Goal: Task Accomplishment & Management: Use online tool/utility

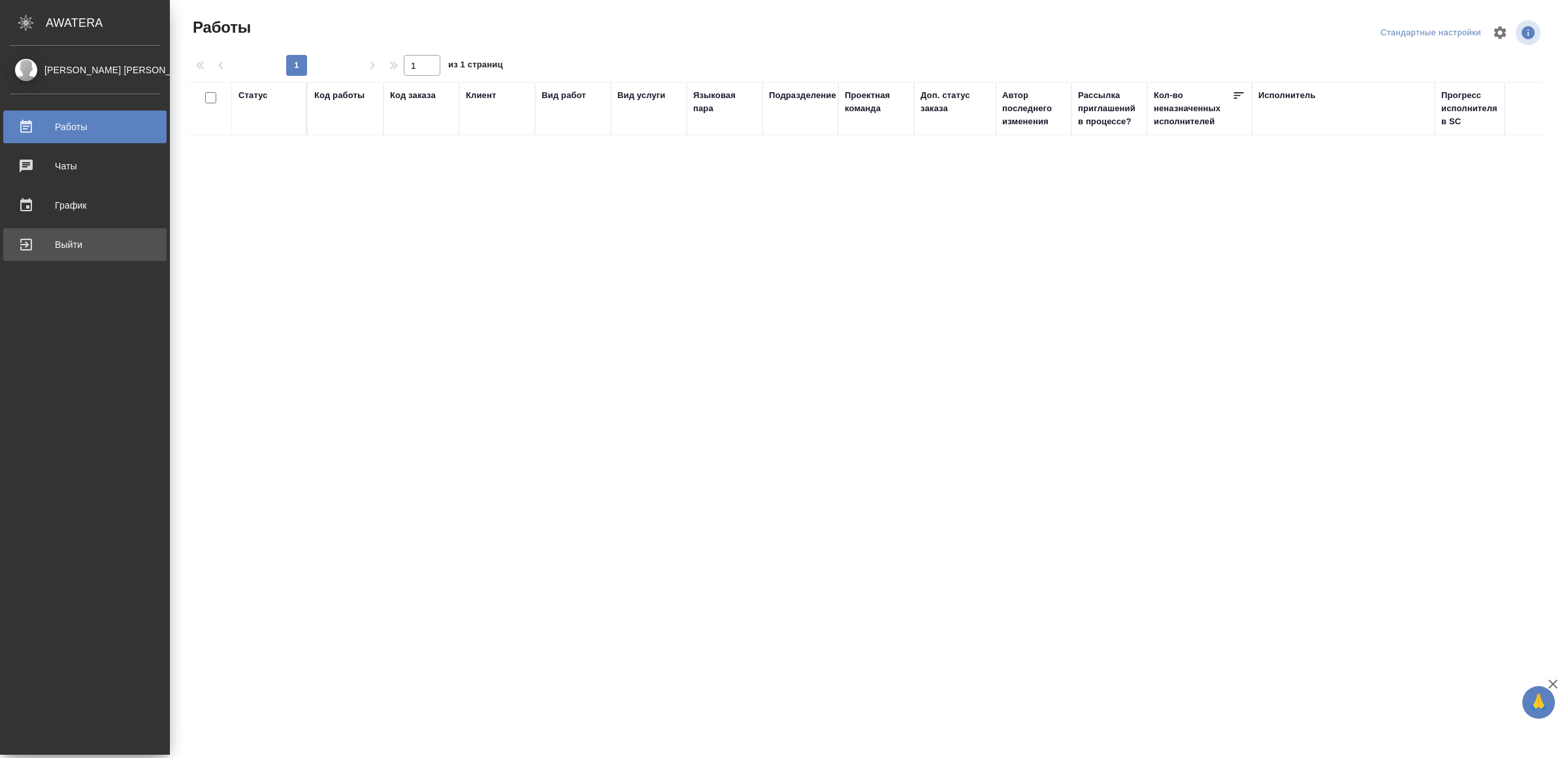
click at [49, 250] on div "Выйти" at bounding box center [85, 244] width 151 height 19
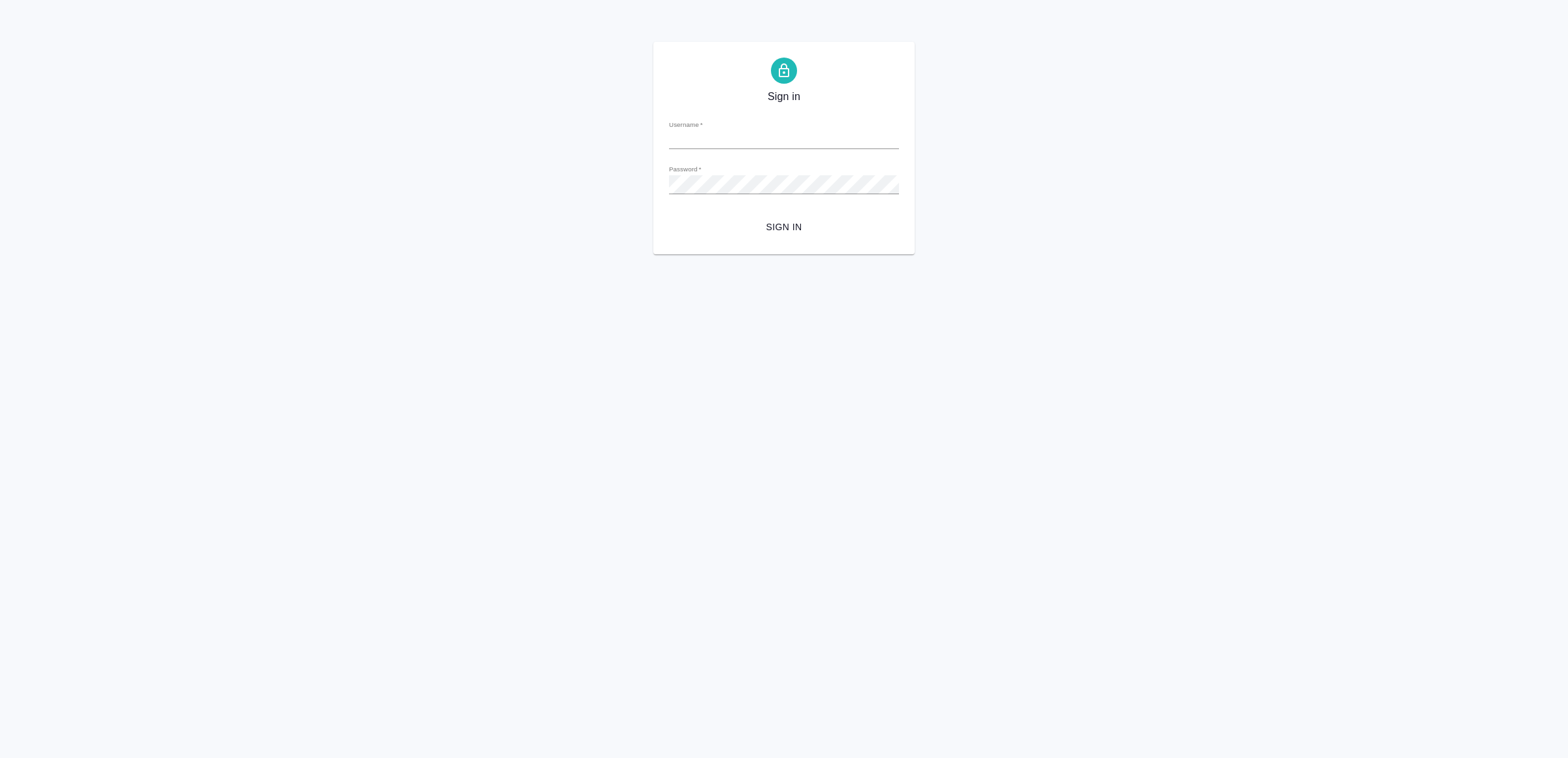
type input "[EMAIL_ADDRESS][DOMAIN_NAME]"
click at [768, 222] on span "Sign in" at bounding box center [784, 227] width 209 height 16
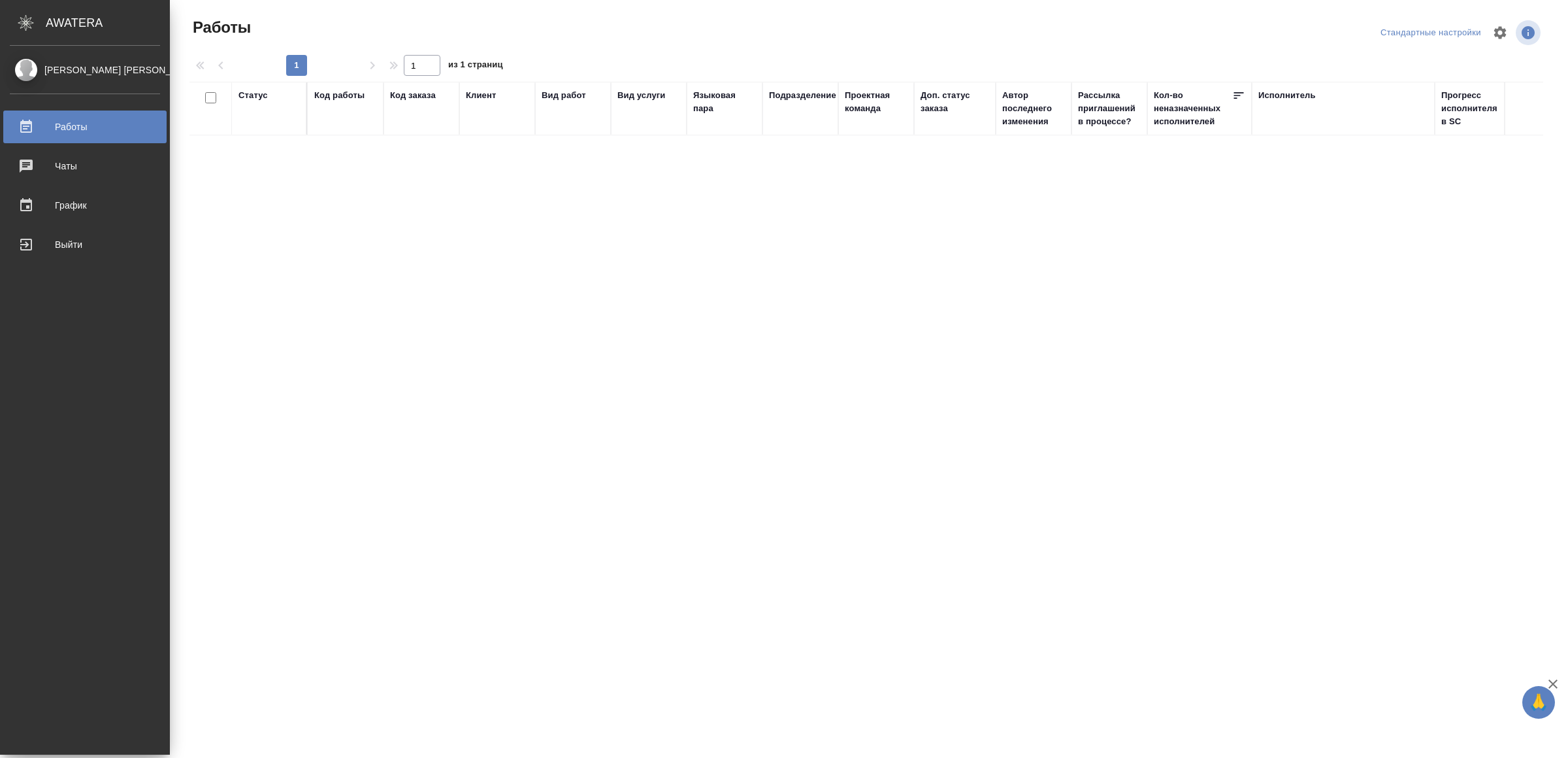
click at [73, 246] on div "Выйти" at bounding box center [85, 244] width 151 height 19
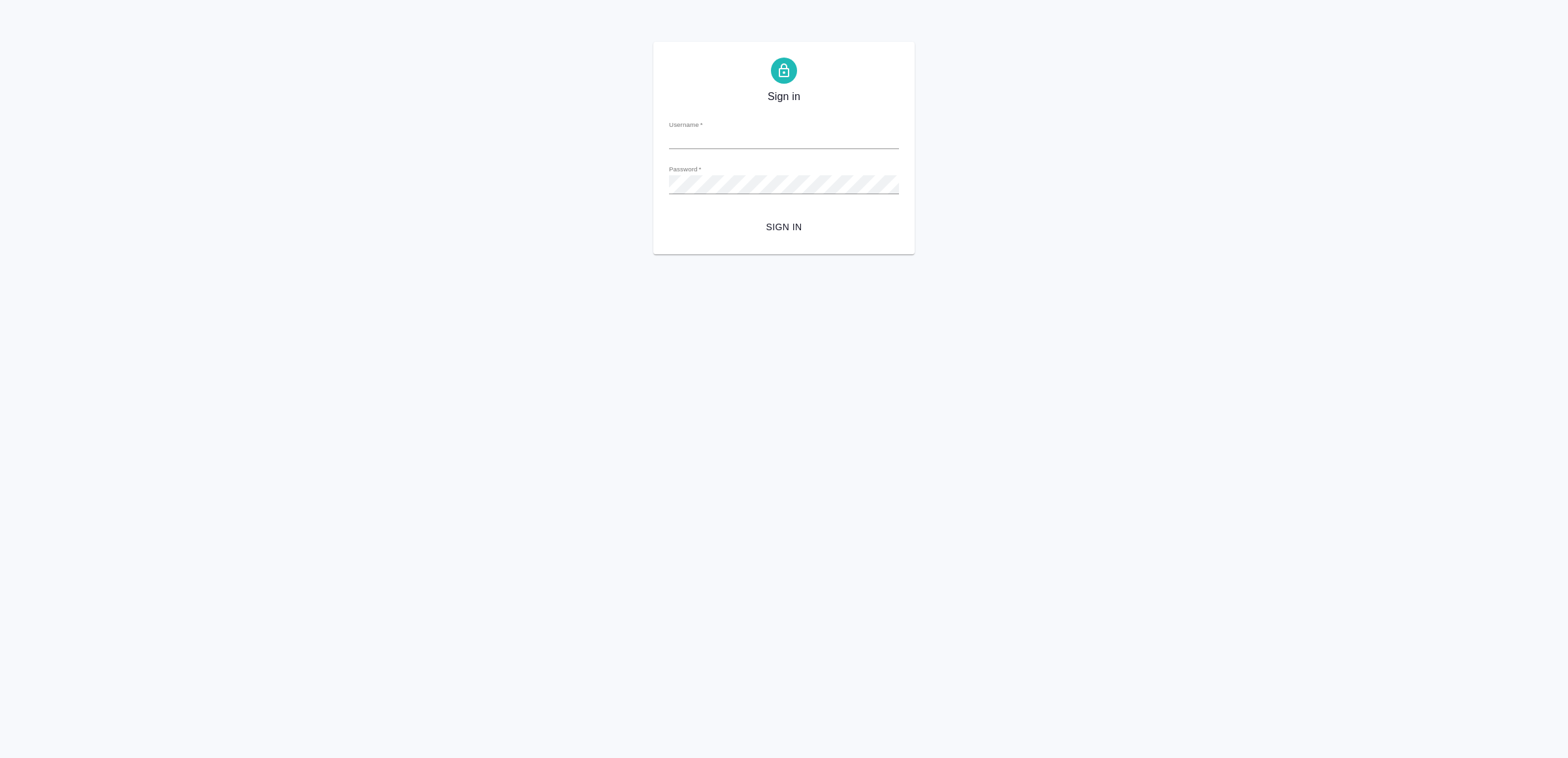
type input "[EMAIL_ADDRESS][DOMAIN_NAME]"
click at [838, 230] on span "Sign in" at bounding box center [784, 227] width 209 height 16
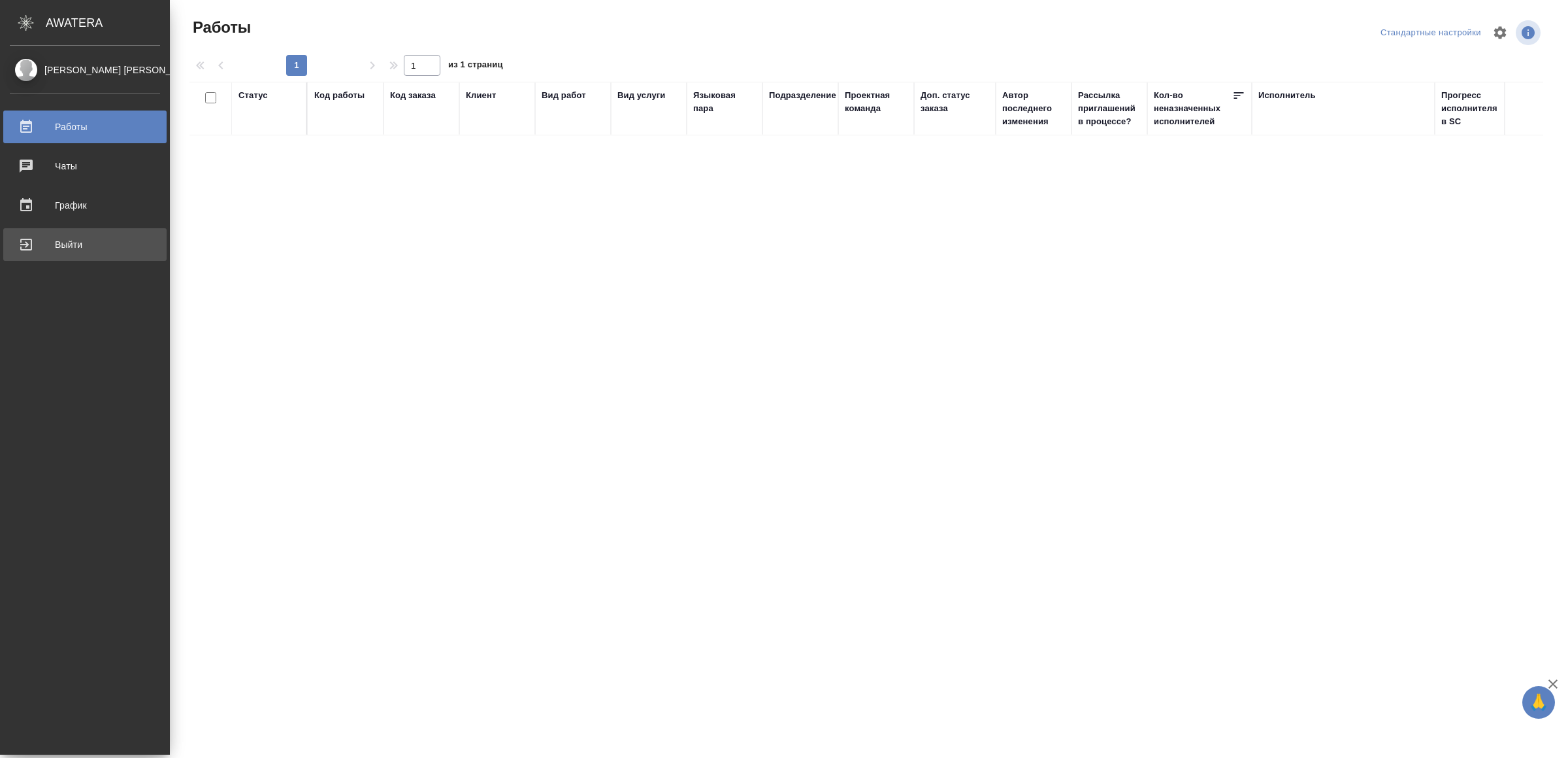
click at [49, 248] on div "Выйти" at bounding box center [85, 244] width 151 height 19
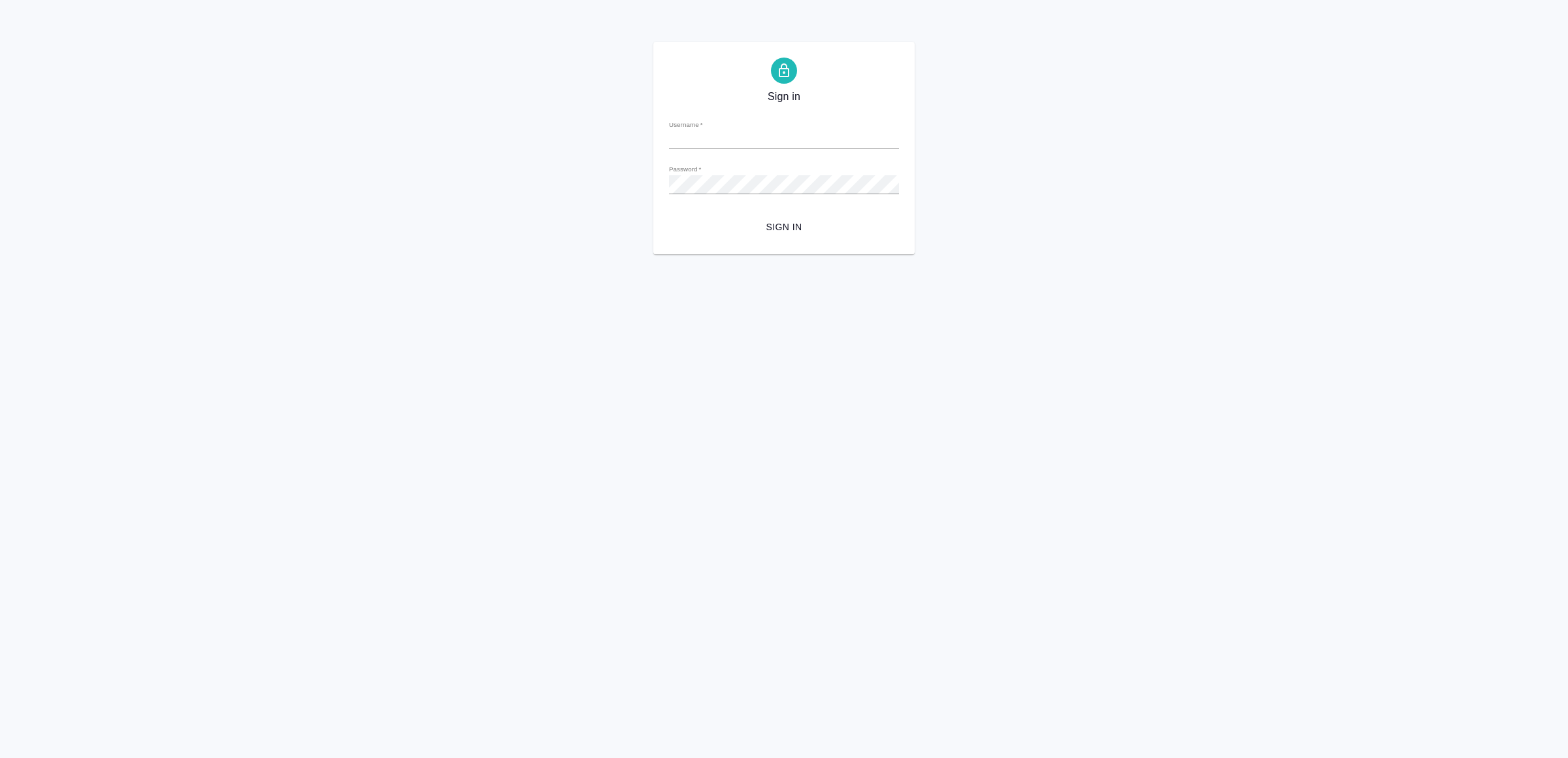
type input "[EMAIL_ADDRESS][DOMAIN_NAME]"
drag, startPoint x: 825, startPoint y: 222, endPoint x: 823, endPoint y: 249, distance: 27.1
click at [824, 222] on span "Sign in" at bounding box center [784, 227] width 209 height 16
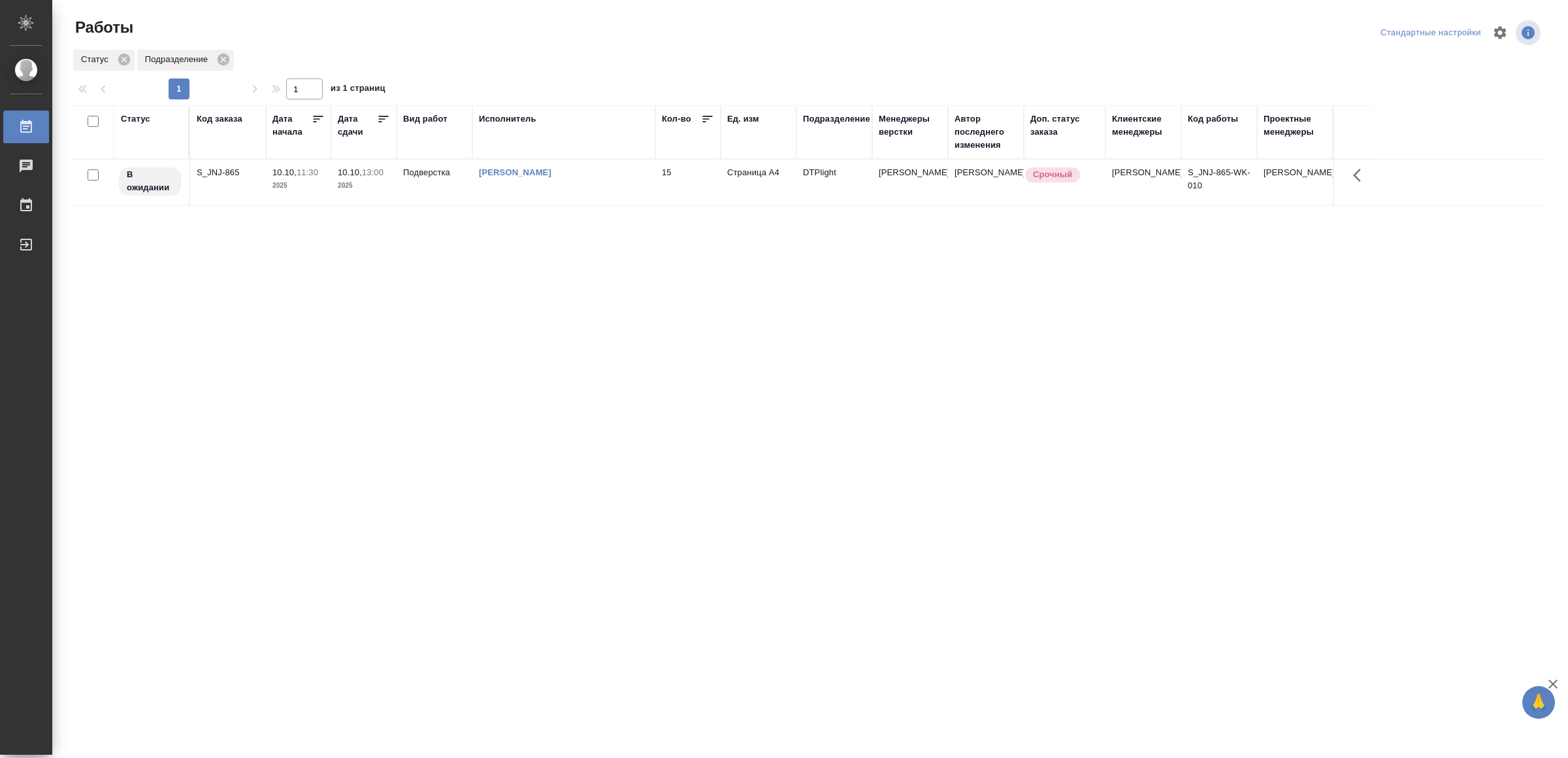
click at [681, 195] on td "15" at bounding box center [688, 182] width 66 height 46
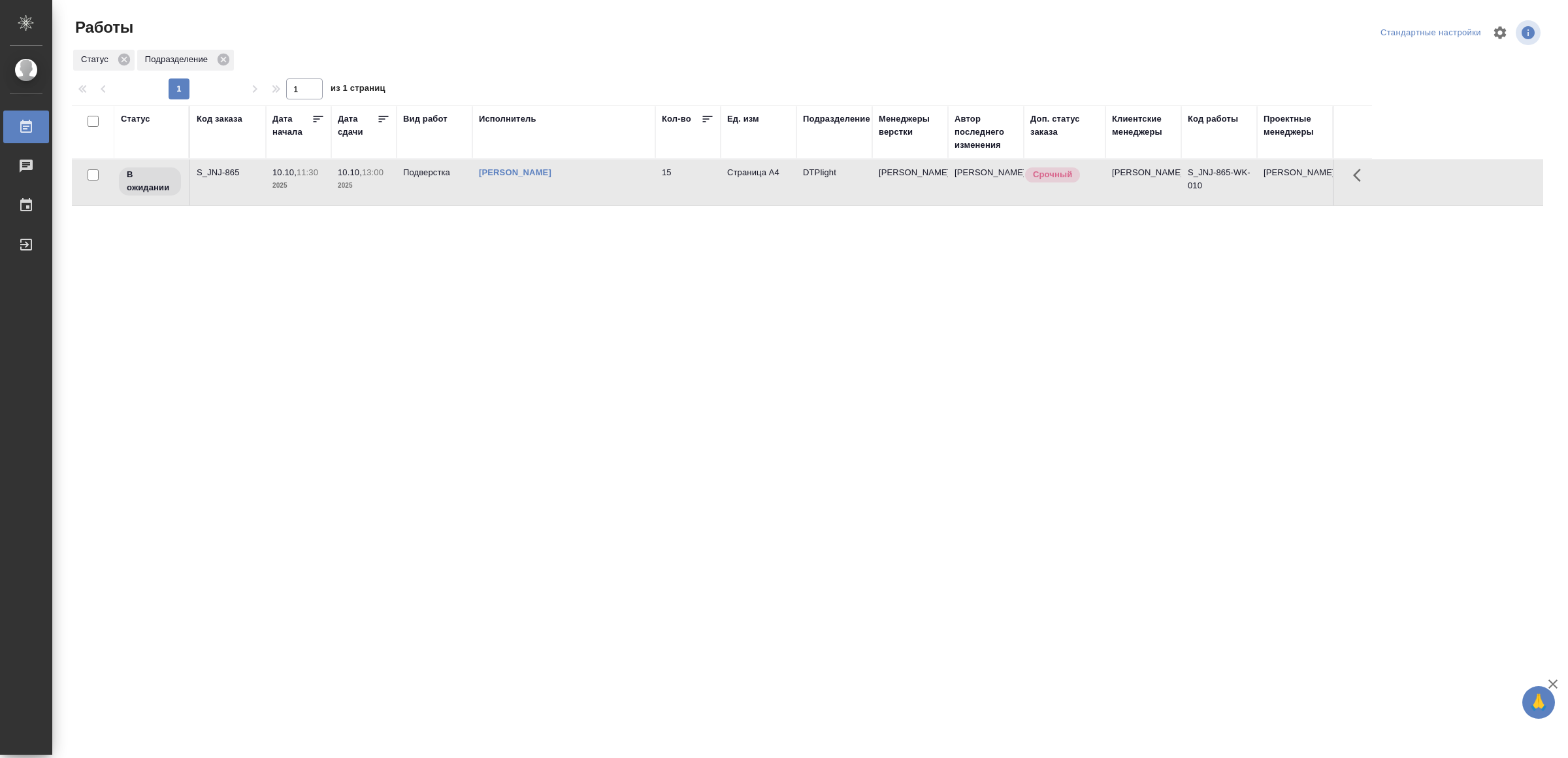
click at [681, 195] on td "15" at bounding box center [688, 182] width 66 height 46
drag, startPoint x: 300, startPoint y: 431, endPoint x: 319, endPoint y: 422, distance: 21.0
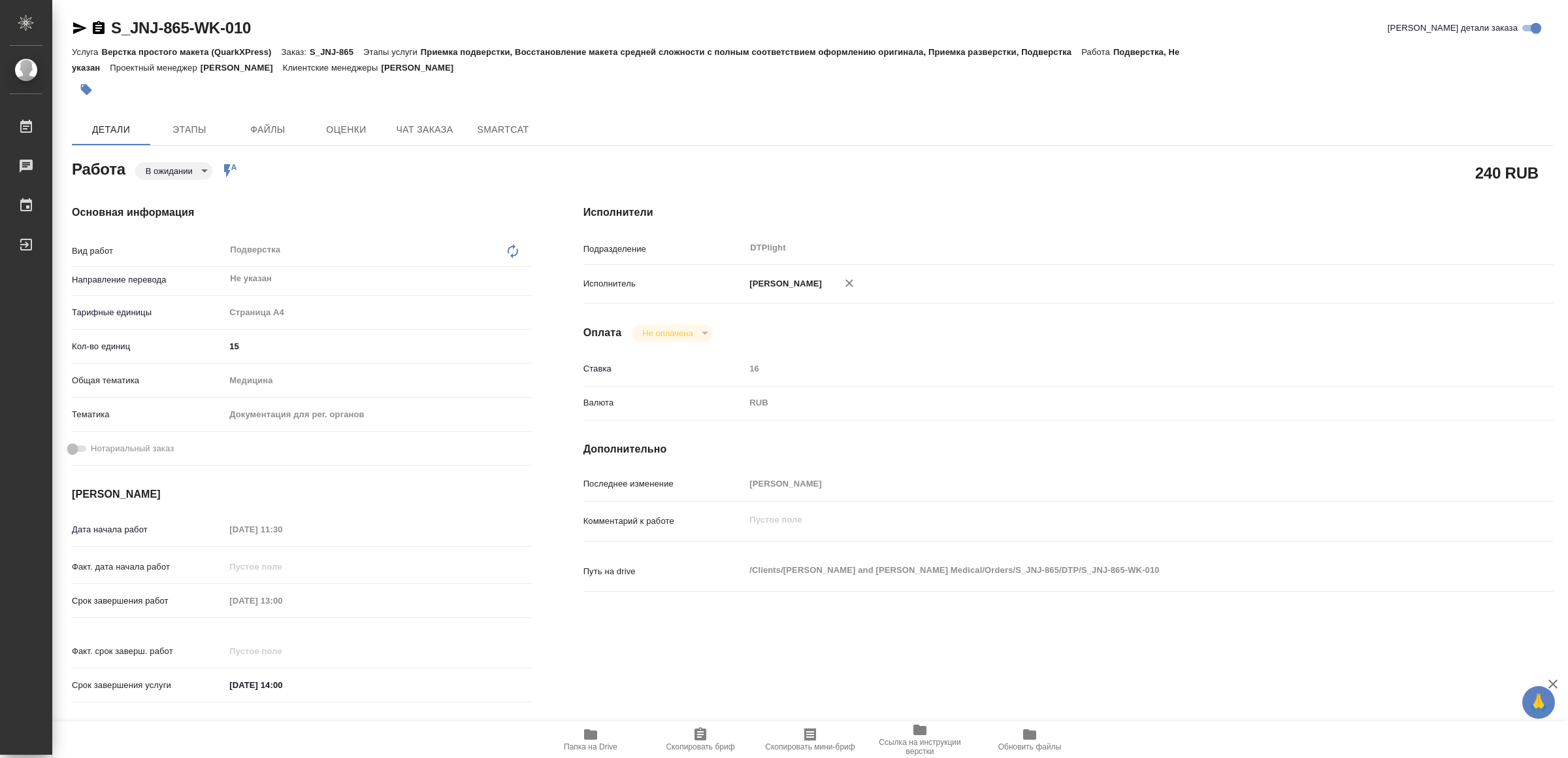
click at [602, 738] on span "Папка на Drive" at bounding box center [590, 739] width 94 height 25
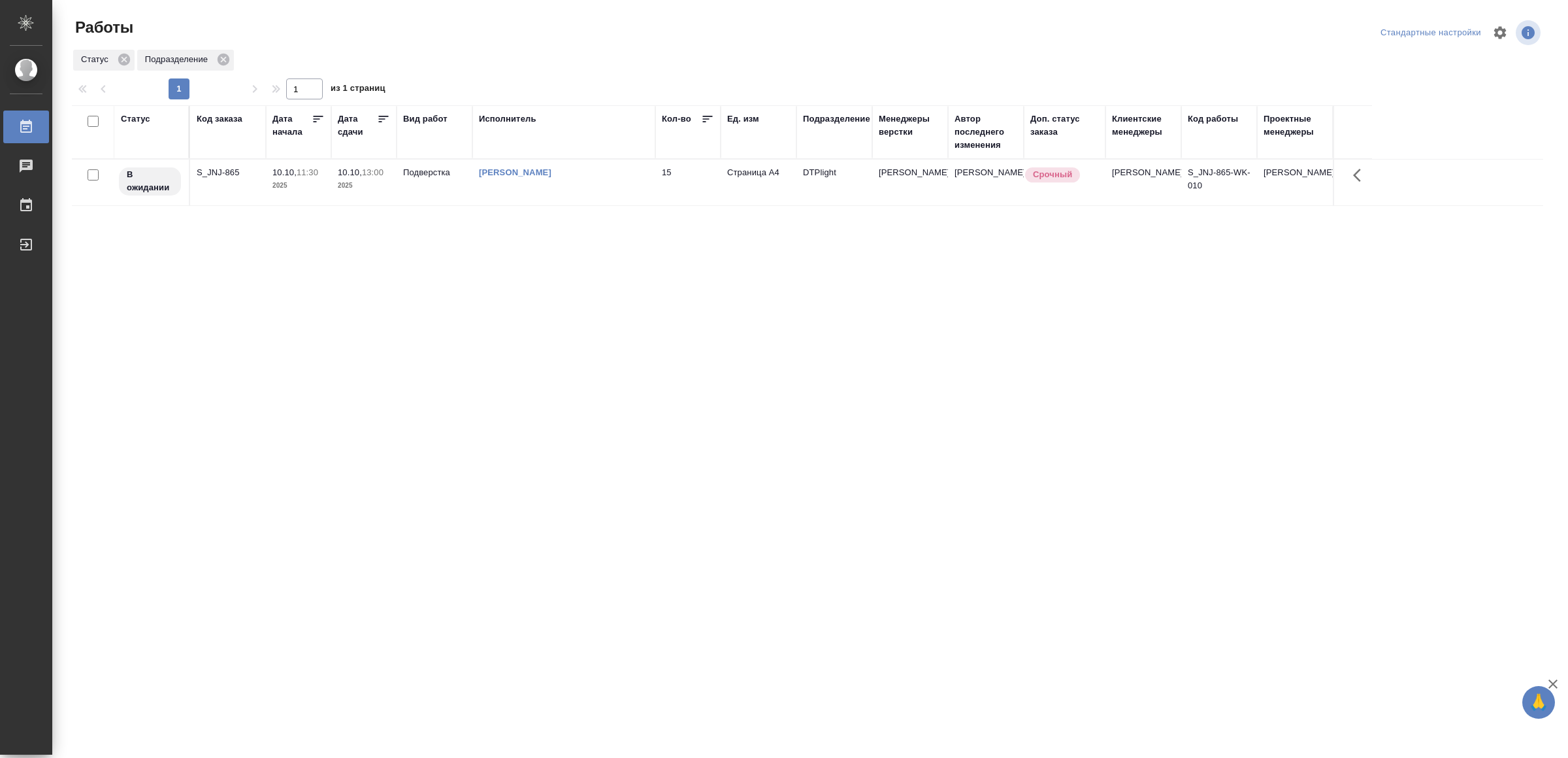
drag, startPoint x: 381, startPoint y: 508, endPoint x: 389, endPoint y: 502, distance: 10.0
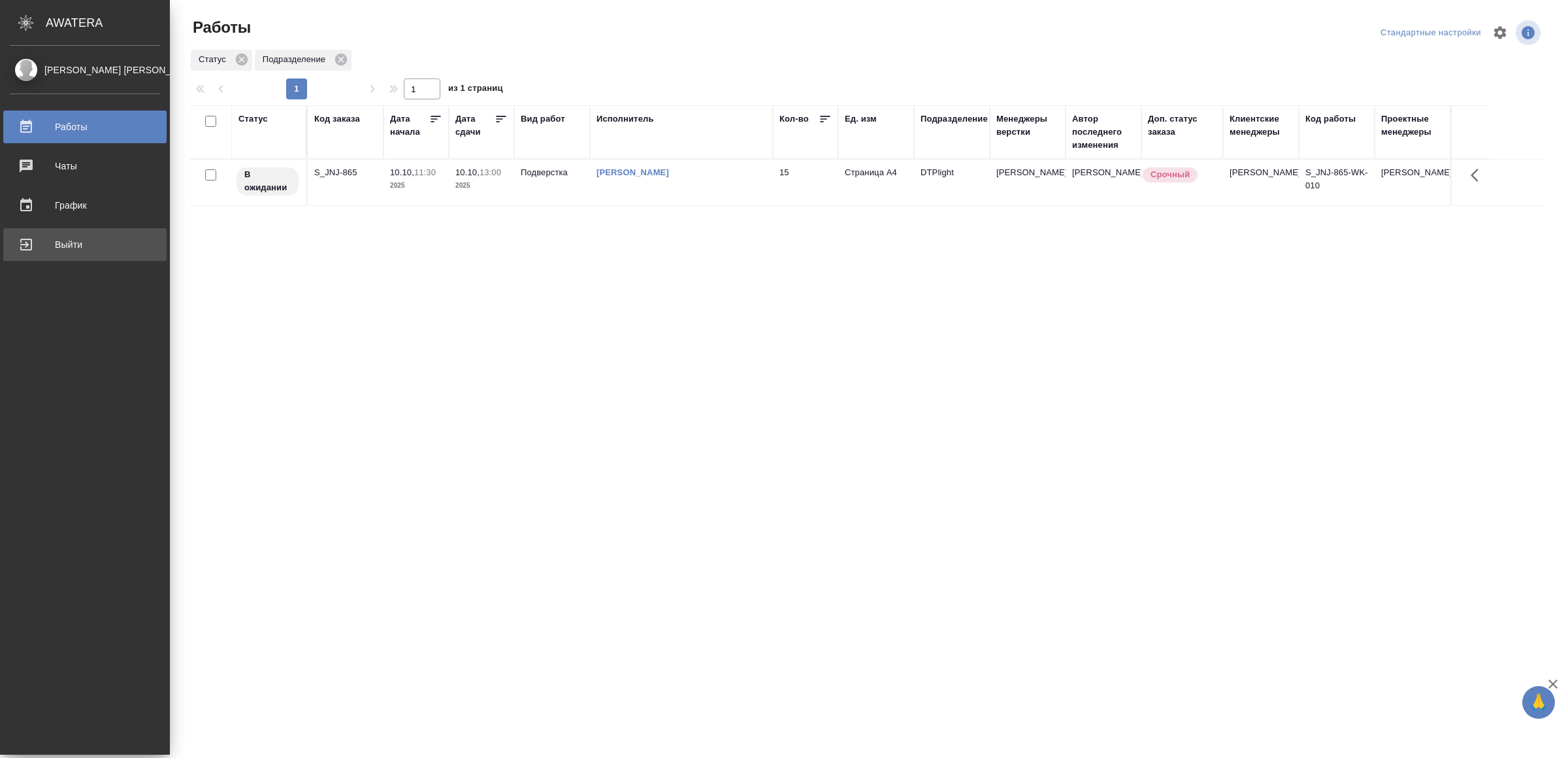
click at [47, 247] on div "Выйти" at bounding box center [85, 244] width 151 height 19
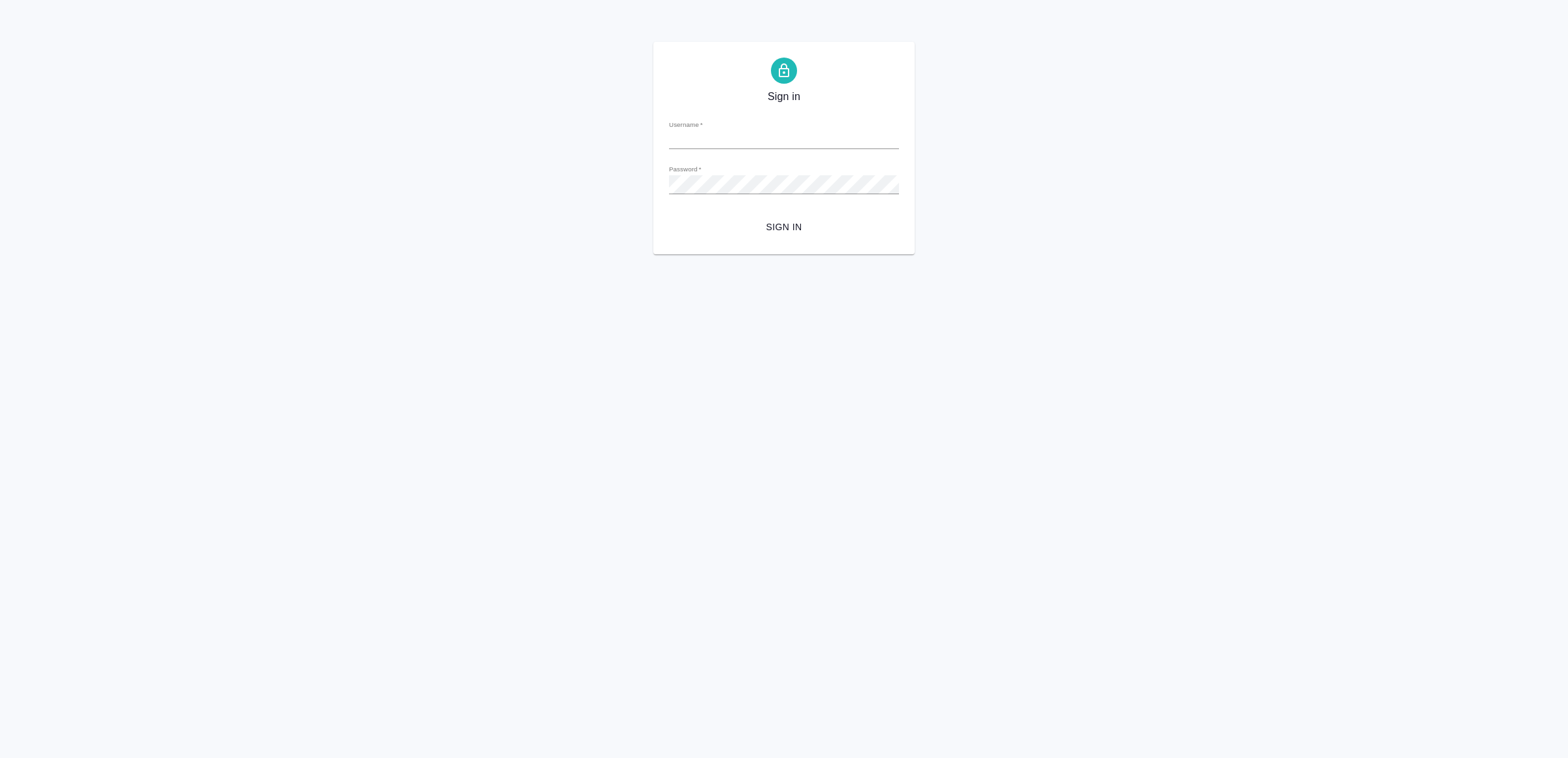
type input "v.yamkovenko@awatera.com"
drag, startPoint x: 839, startPoint y: 222, endPoint x: 835, endPoint y: 236, distance: 14.6
click at [837, 222] on span "Sign in" at bounding box center [784, 227] width 209 height 16
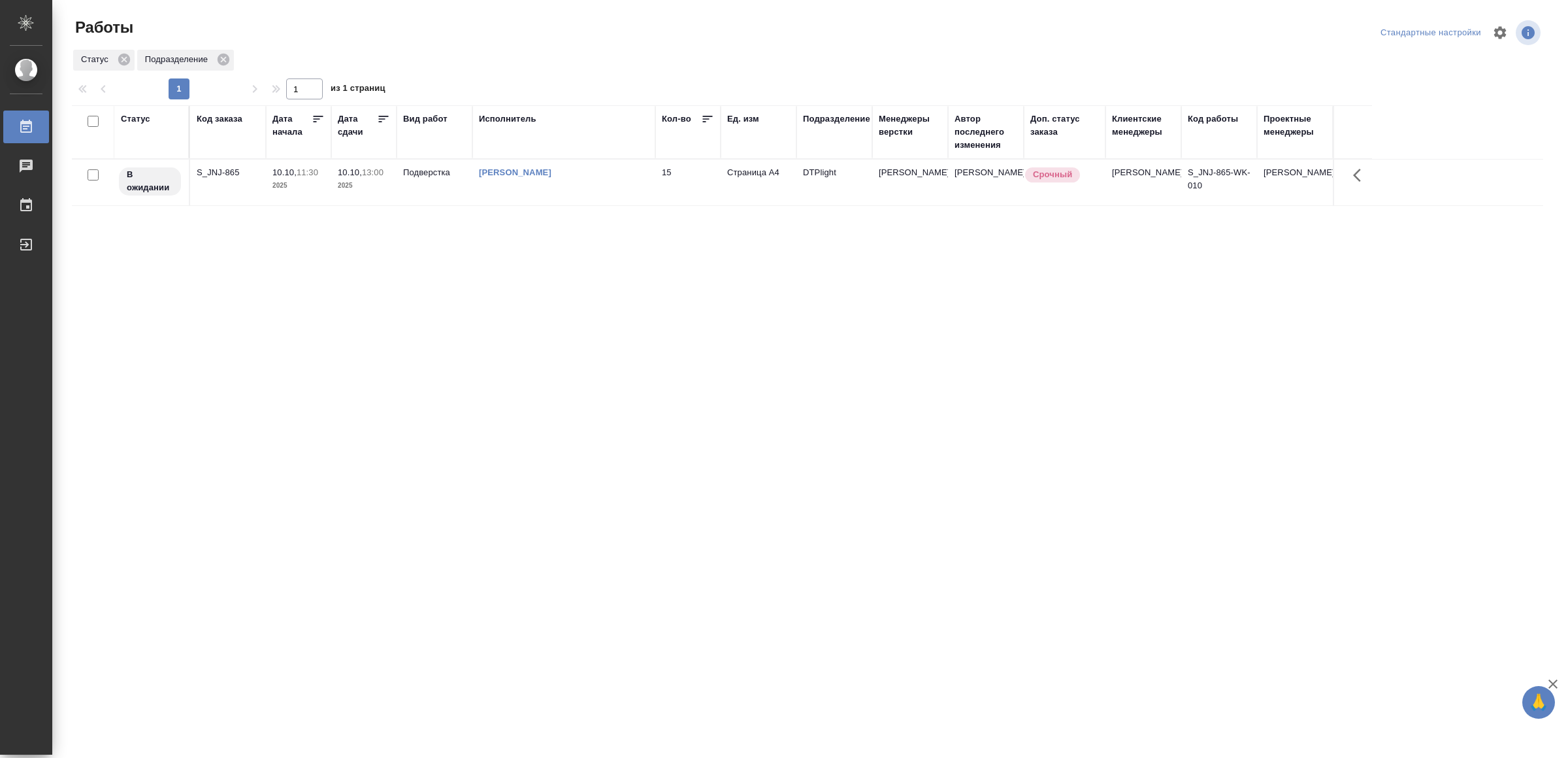
drag, startPoint x: 0, startPoint y: 0, endPoint x: 650, endPoint y: 346, distance: 736.4
drag, startPoint x: 461, startPoint y: 469, endPoint x: 463, endPoint y: 461, distance: 8.2
drag, startPoint x: 432, startPoint y: 463, endPoint x: 461, endPoint y: 449, distance: 32.2
drag, startPoint x: 388, startPoint y: 541, endPoint x: 389, endPoint y: 534, distance: 7.1
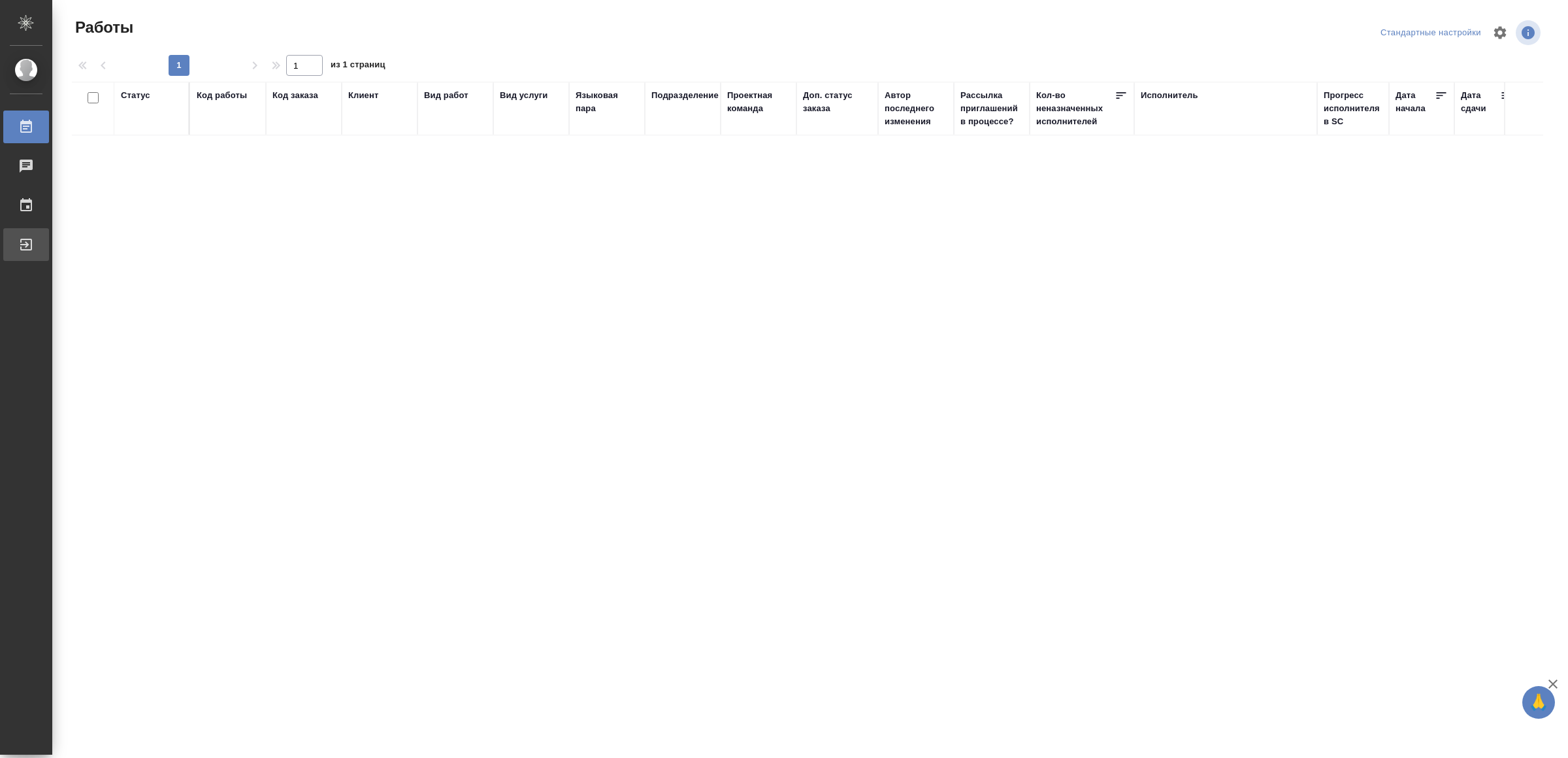
click at [26, 244] on div "Выйти" at bounding box center [9, 244] width 33 height 19
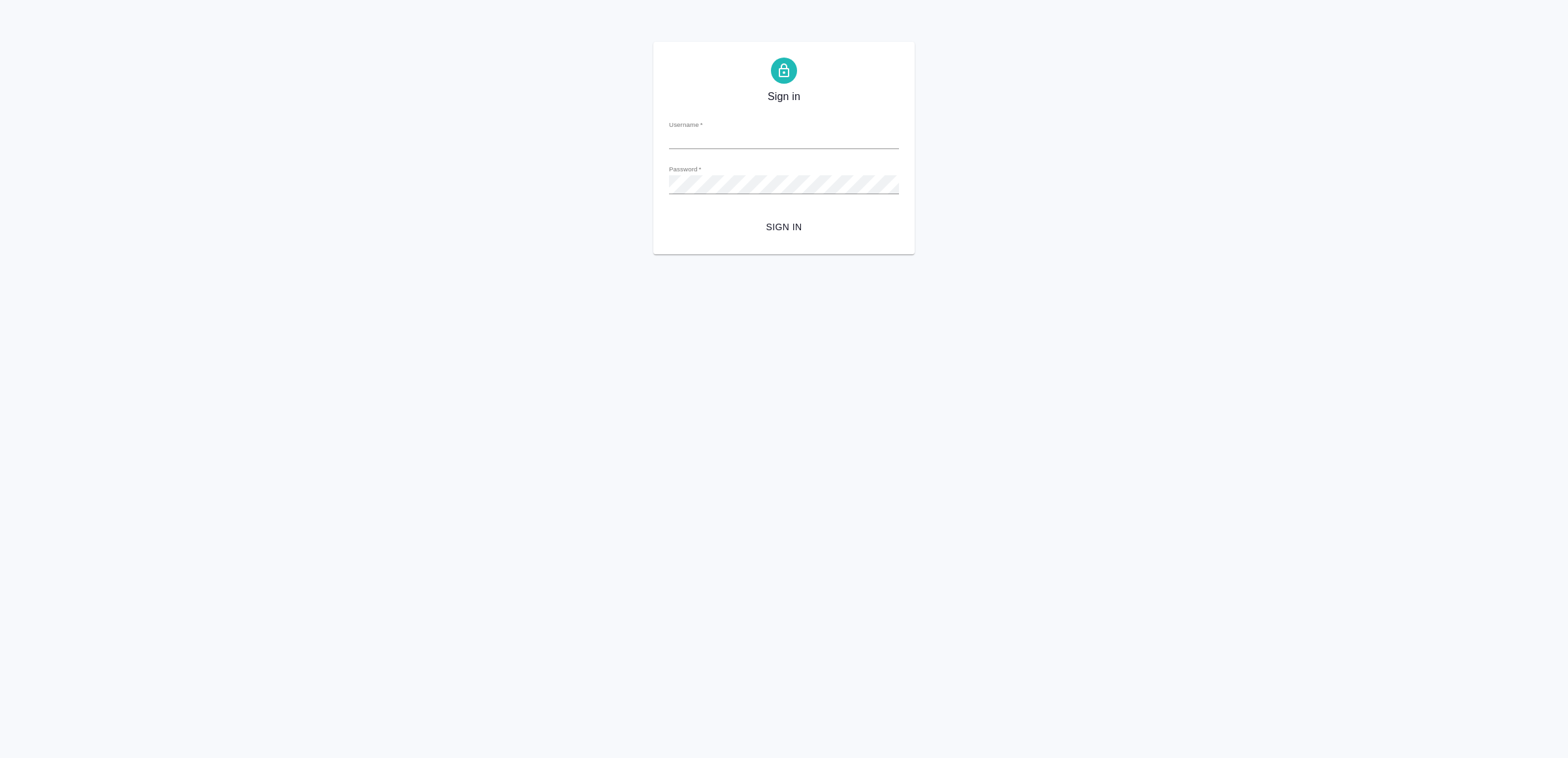
type input "[EMAIL_ADDRESS][DOMAIN_NAME]"
click at [770, 232] on span "Sign in" at bounding box center [784, 227] width 209 height 16
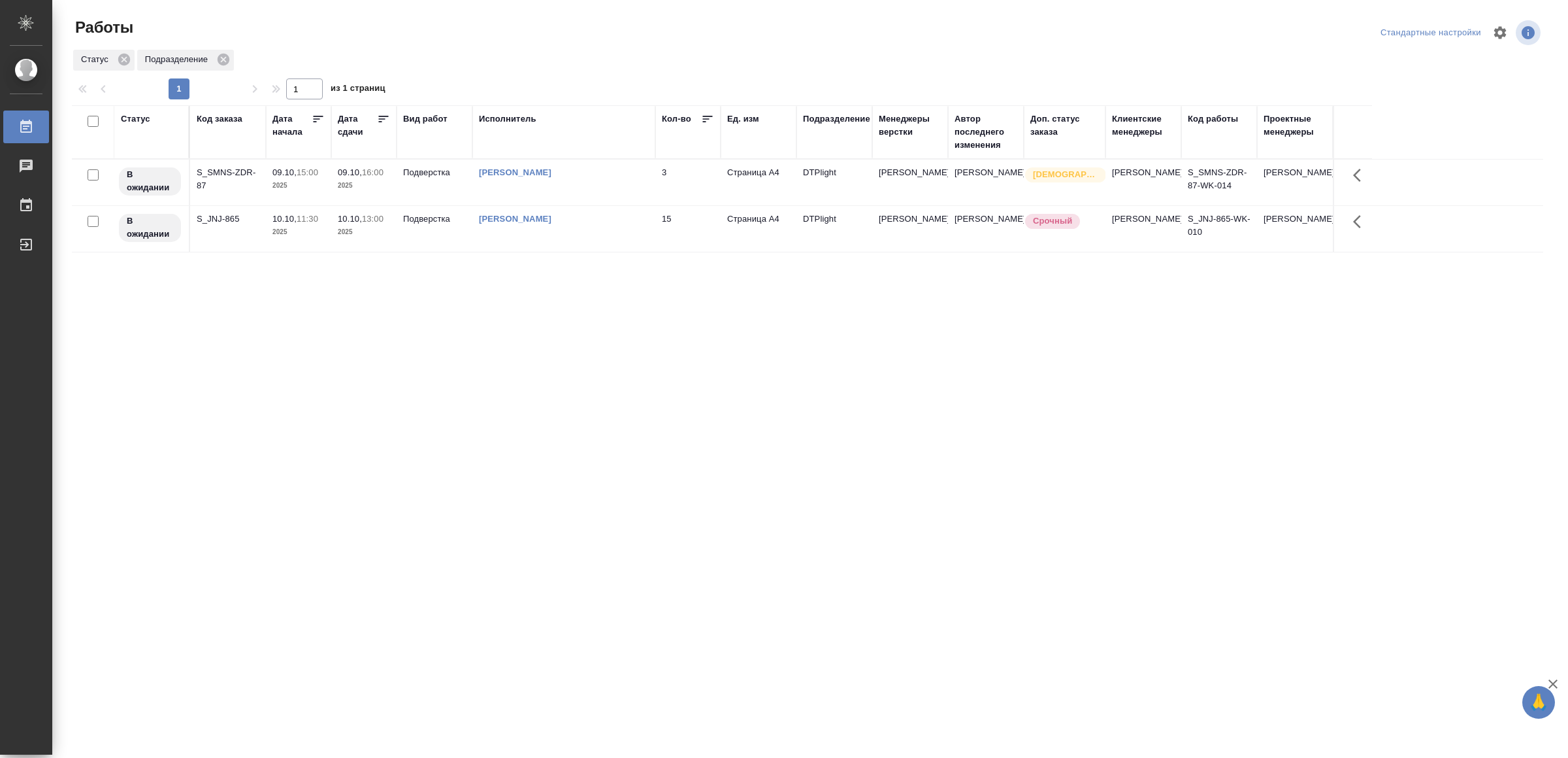
drag, startPoint x: 551, startPoint y: 309, endPoint x: 559, endPoint y: 360, distance: 51.6
drag, startPoint x: 0, startPoint y: 0, endPoint x: 545, endPoint y: 418, distance: 686.8
drag, startPoint x: 0, startPoint y: 0, endPoint x: 483, endPoint y: 385, distance: 617.7
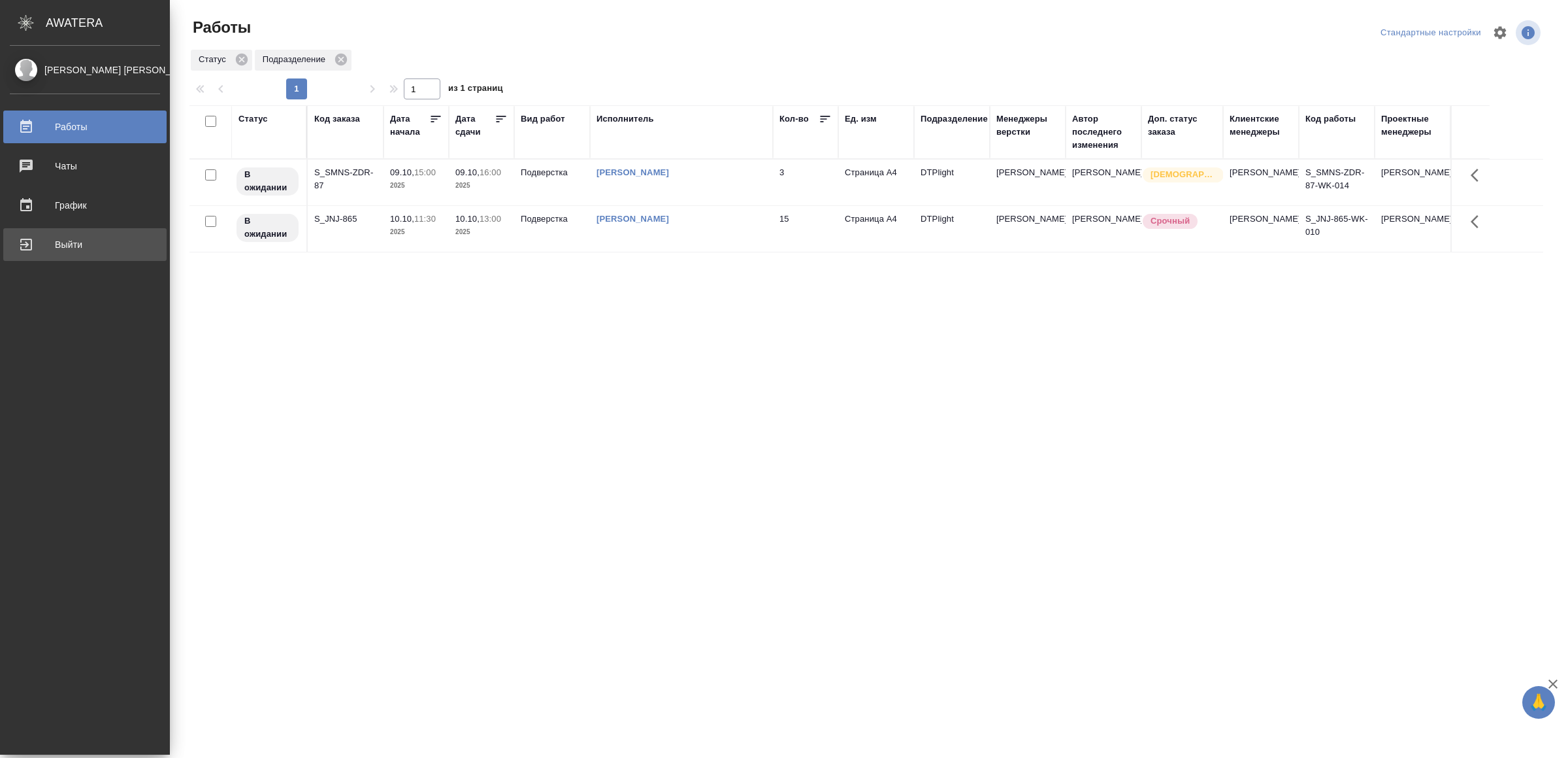
click at [61, 239] on div "Выйти" at bounding box center [85, 244] width 151 height 19
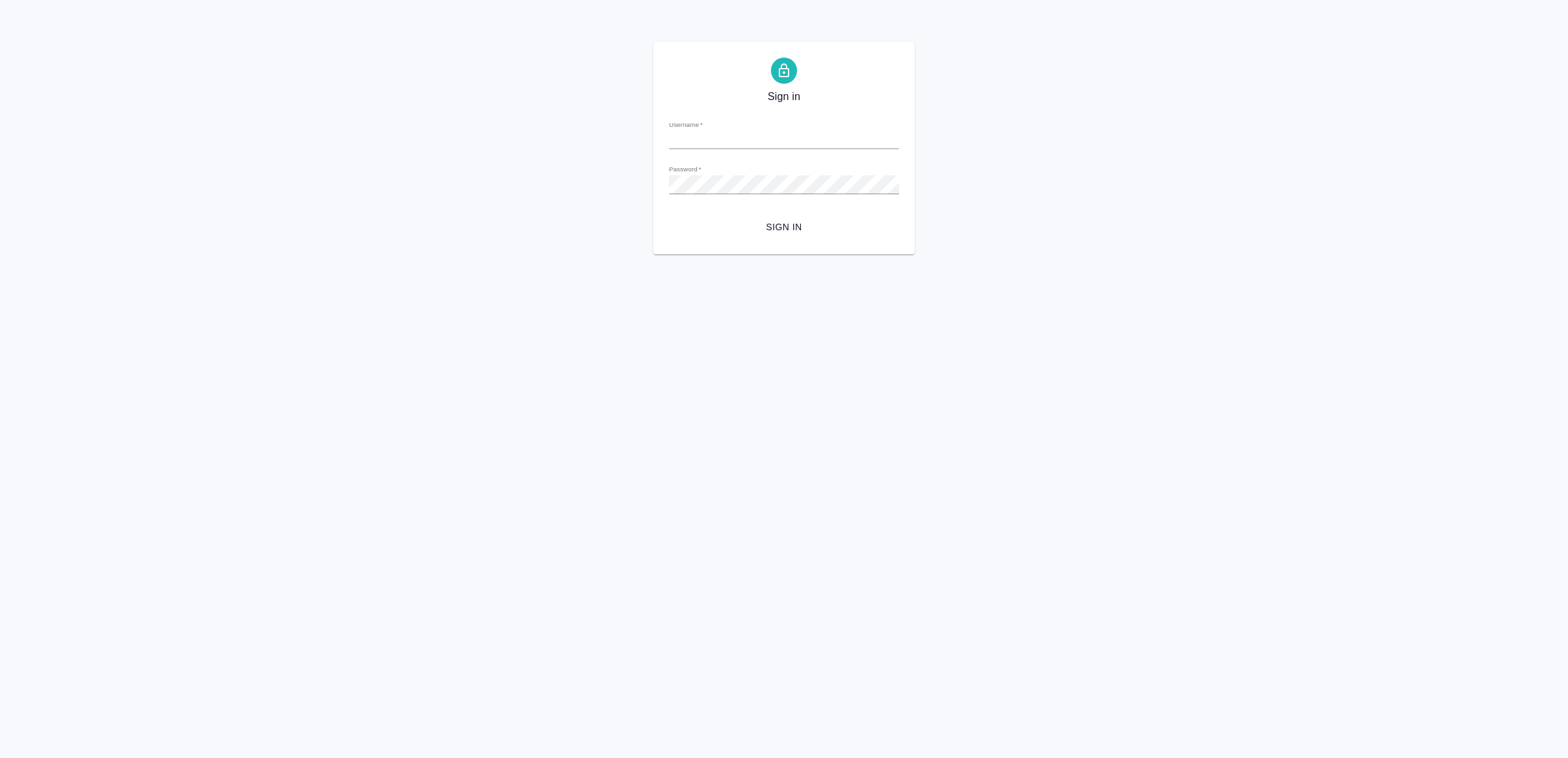
type input "v.yamkovenko@awatera.com"
click at [806, 228] on span "Sign in" at bounding box center [784, 227] width 209 height 16
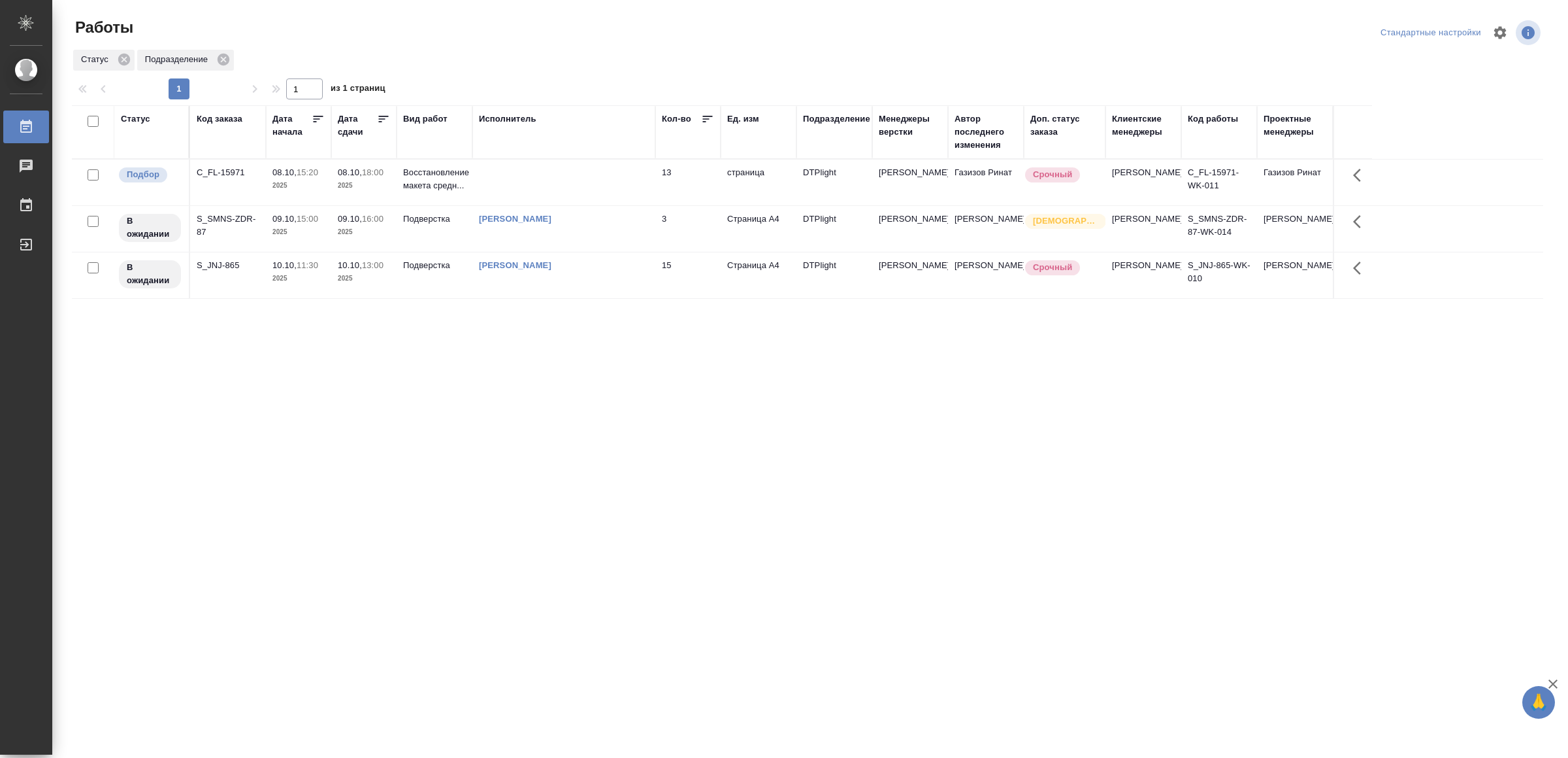
click at [620, 196] on td at bounding box center [563, 182] width 183 height 46
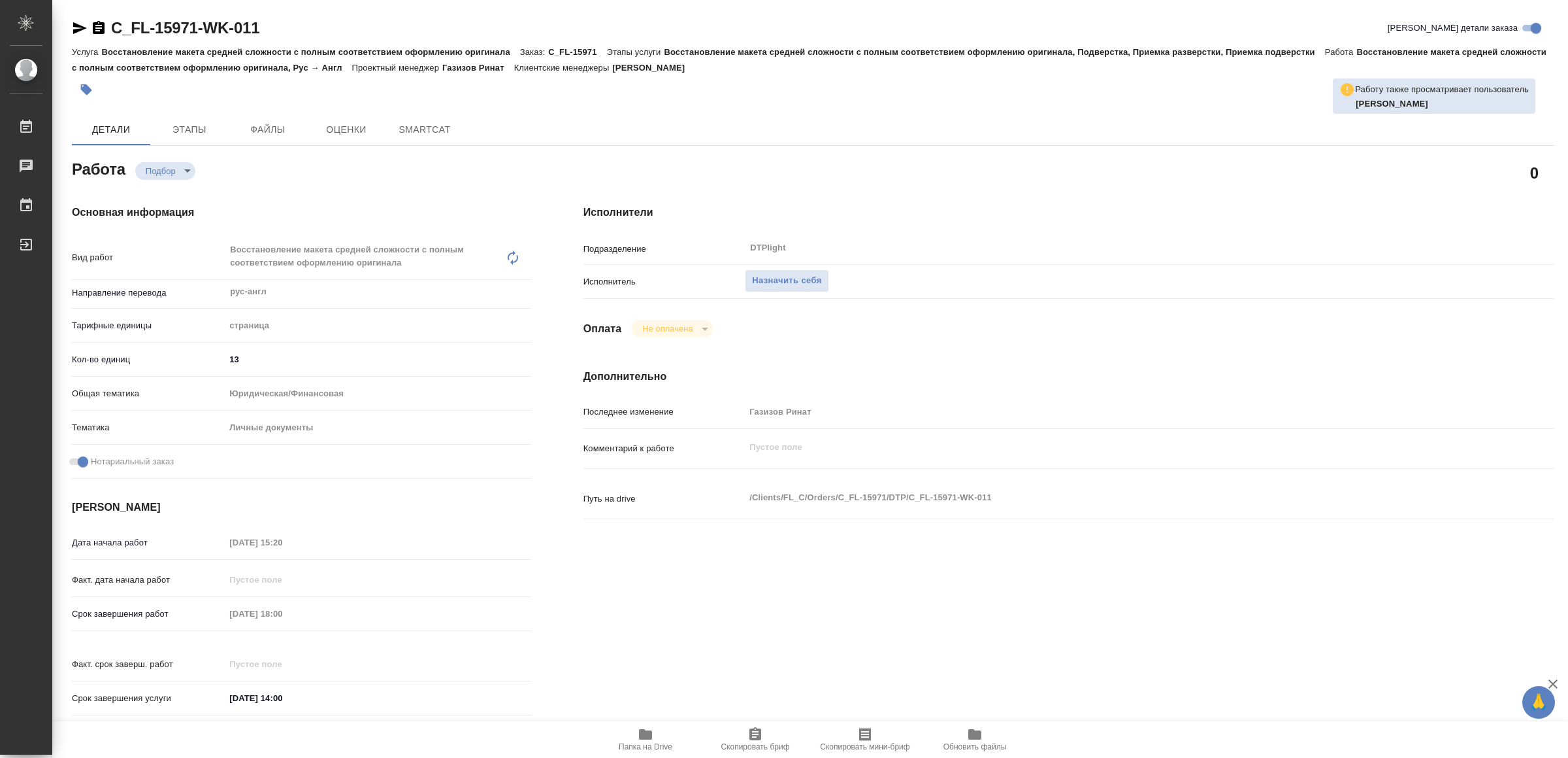
click at [633, 745] on span "Папка на Drive" at bounding box center [646, 747] width 54 height 9
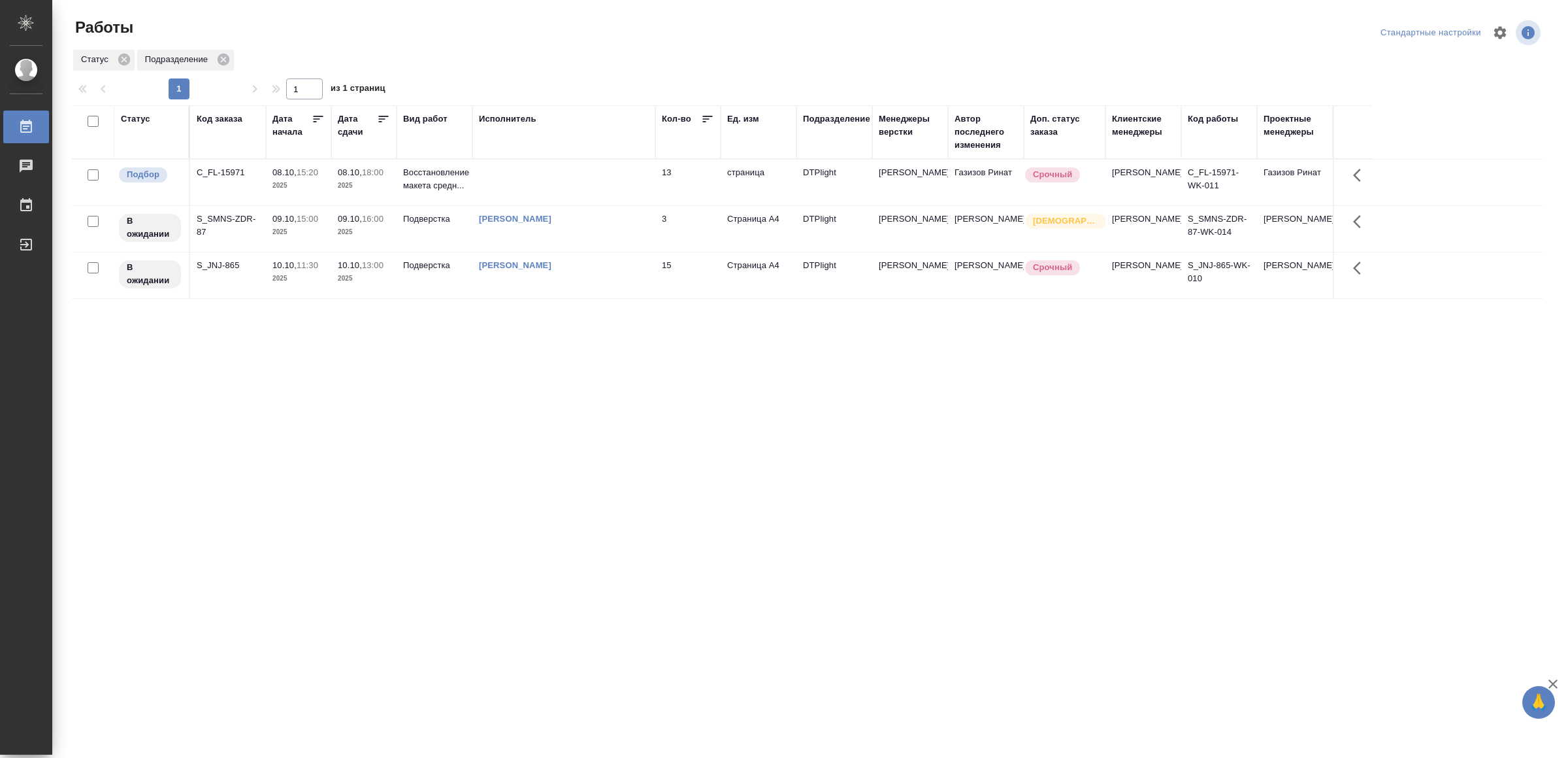
drag, startPoint x: 487, startPoint y: 418, endPoint x: 499, endPoint y: 398, distance: 23.3
drag, startPoint x: 0, startPoint y: 0, endPoint x: 690, endPoint y: 353, distance: 775.1
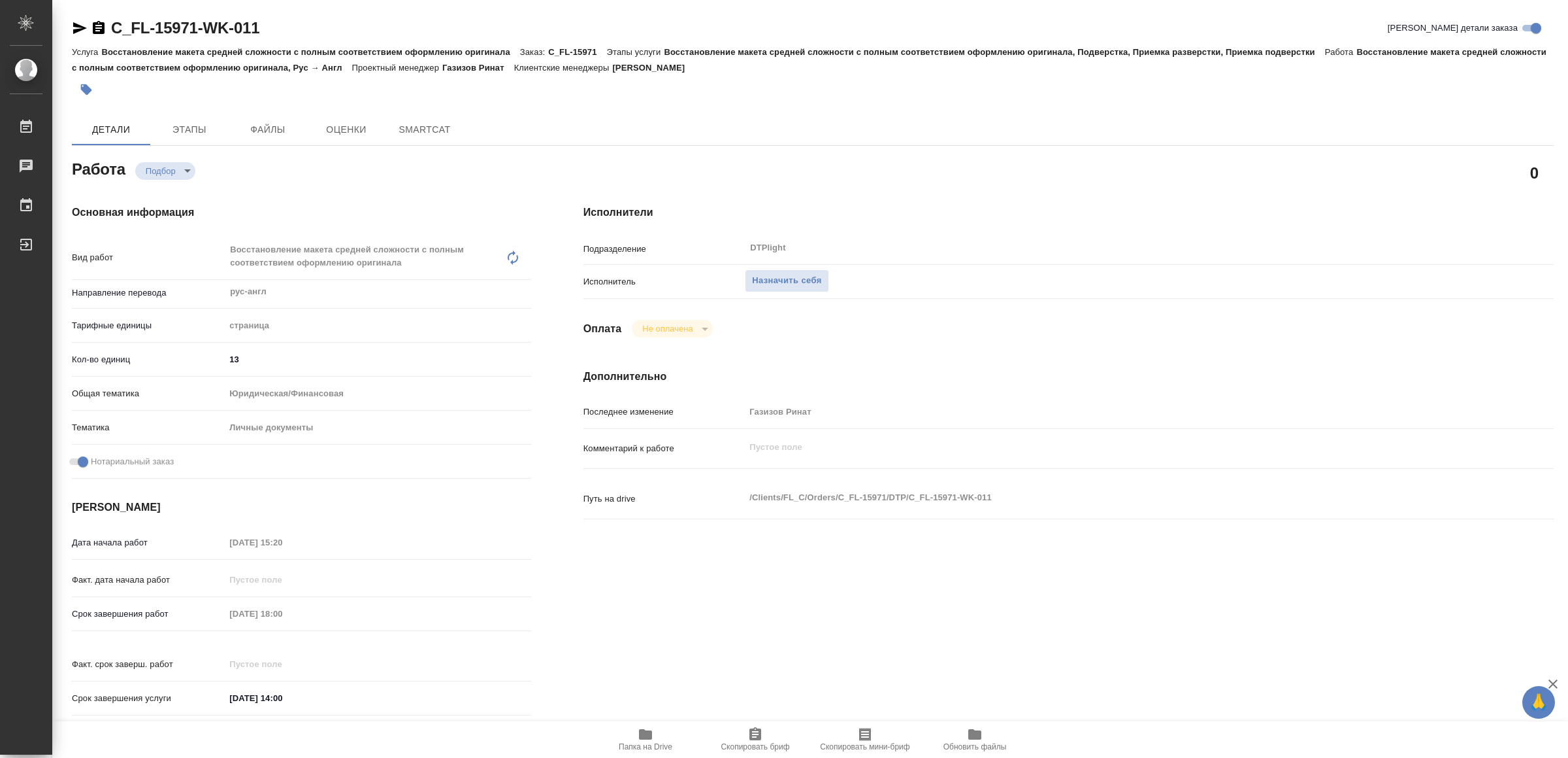
type textarea "x"
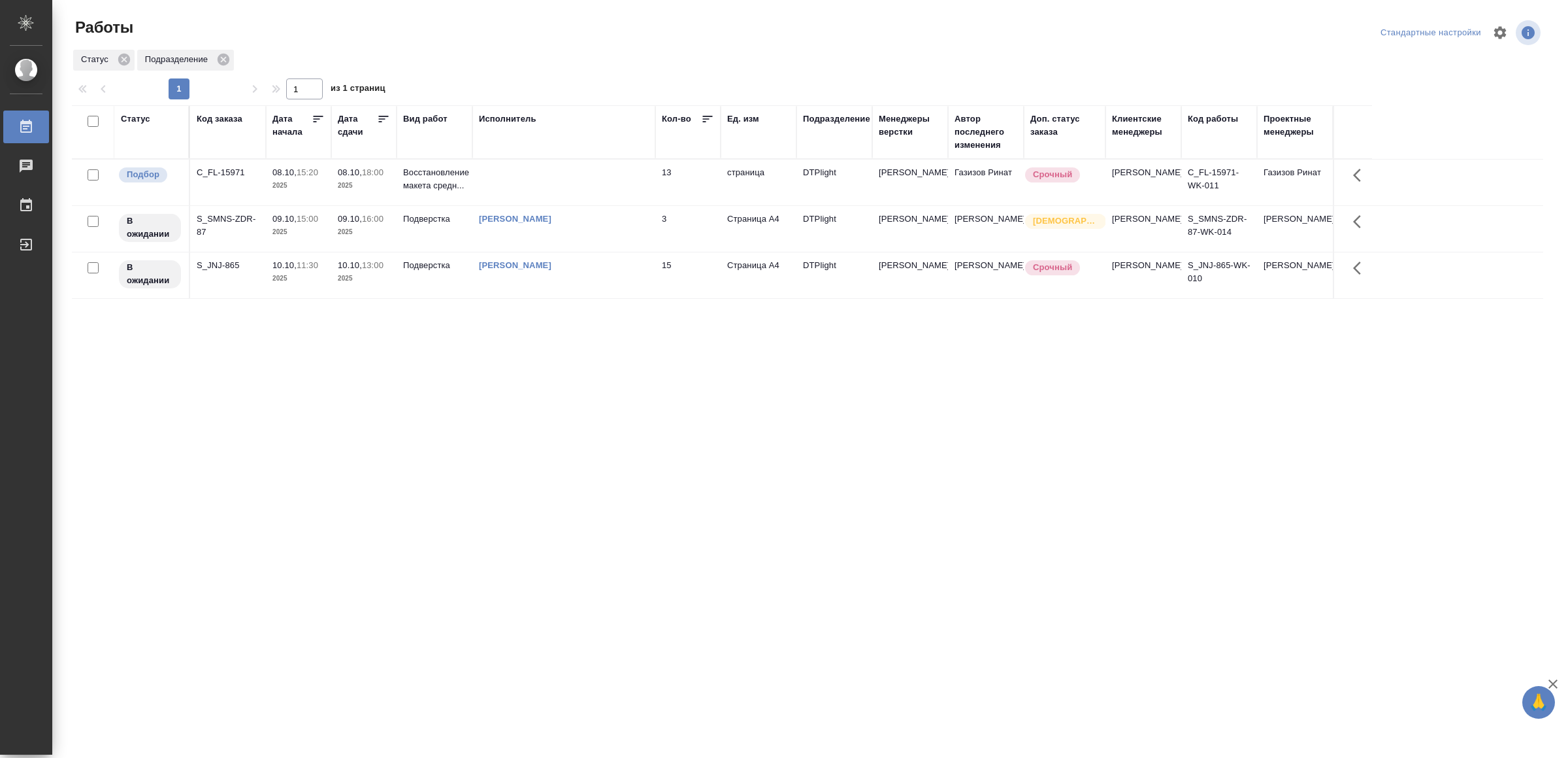
drag, startPoint x: 570, startPoint y: 395, endPoint x: 593, endPoint y: 396, distance: 23.0
drag, startPoint x: 492, startPoint y: 463, endPoint x: 492, endPoint y: 451, distance: 12.0
click at [198, 359] on div "Статус Код заказа Дата начала Дата сдачи Вид работ Исполнитель Кол-во Ед. изм П…" at bounding box center [807, 340] width 1472 height 471
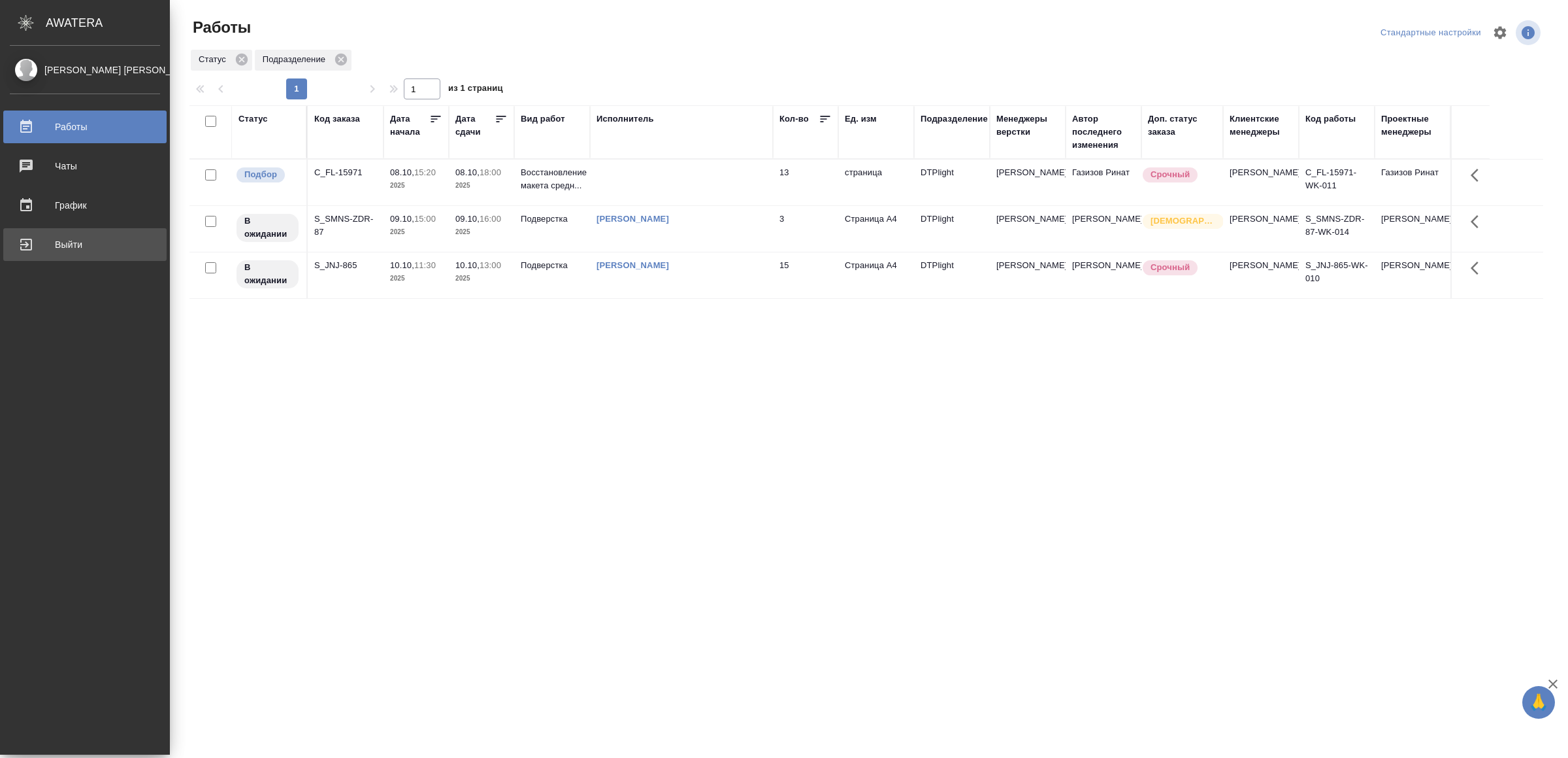
click at [36, 237] on div "Выйти" at bounding box center [85, 244] width 151 height 19
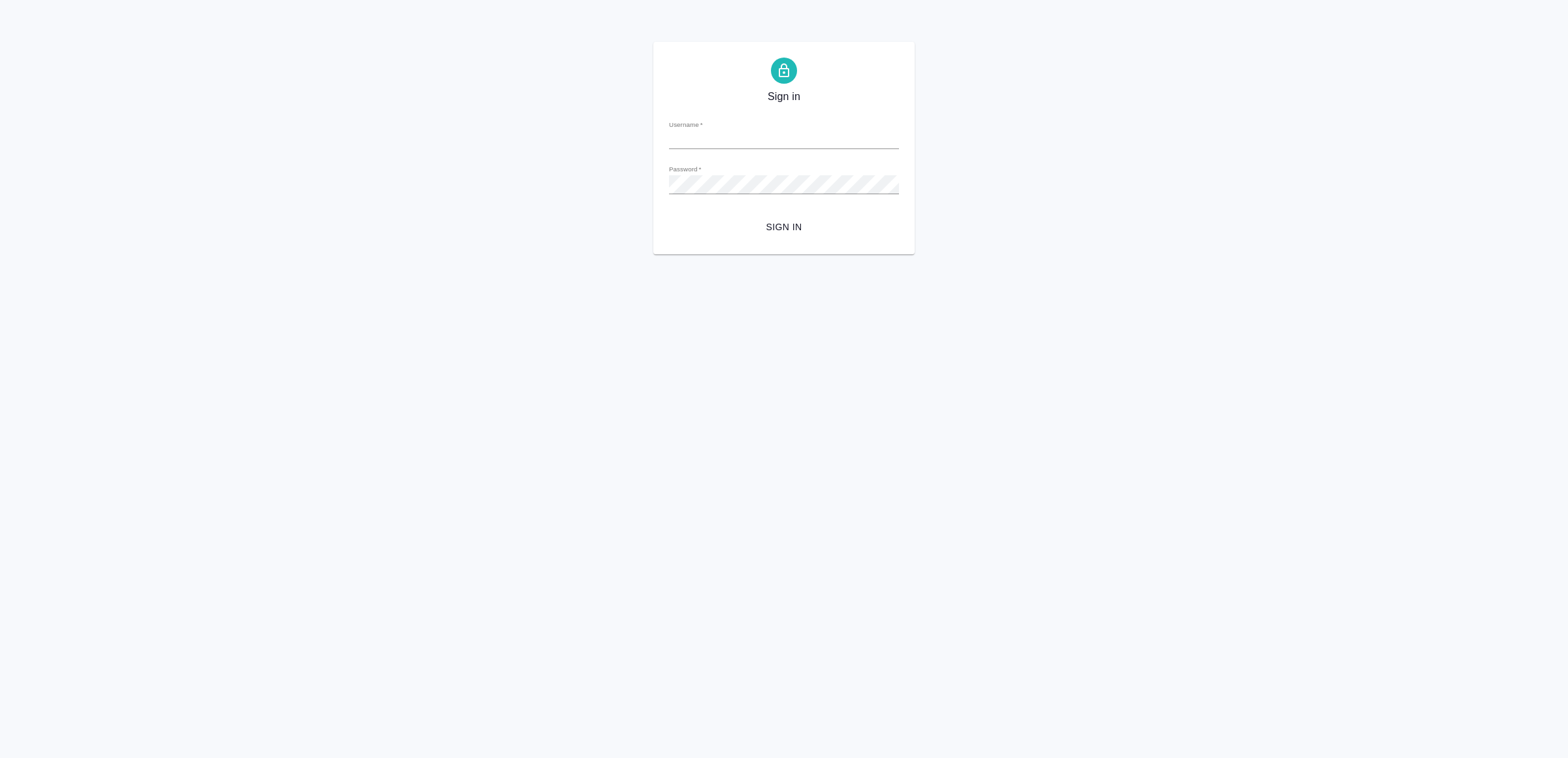
type input "[EMAIL_ADDRESS][DOMAIN_NAME]"
click at [816, 224] on span "Sign in" at bounding box center [784, 227] width 209 height 16
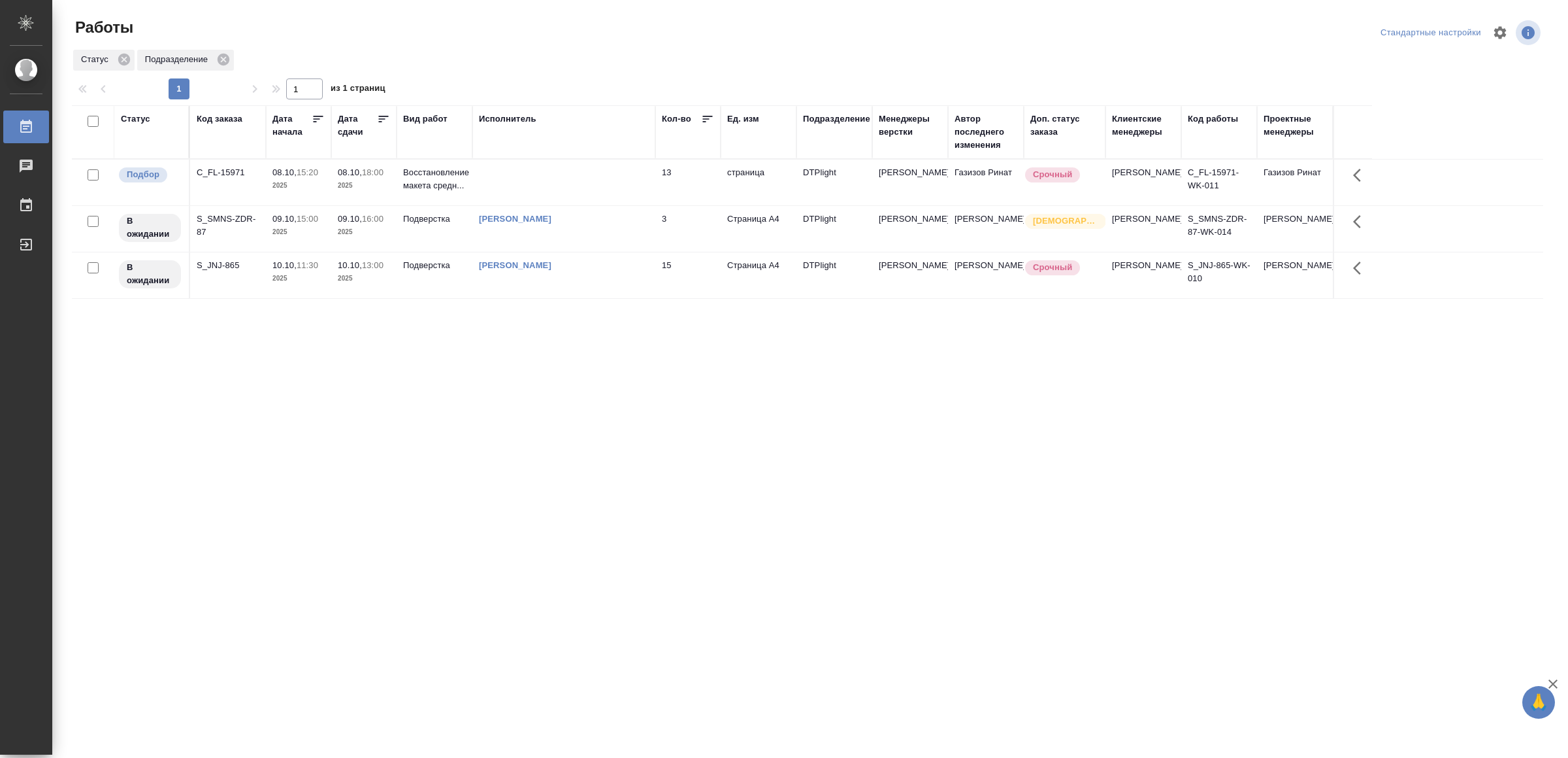
drag, startPoint x: 416, startPoint y: 598, endPoint x: 424, endPoint y: 577, distance: 22.5
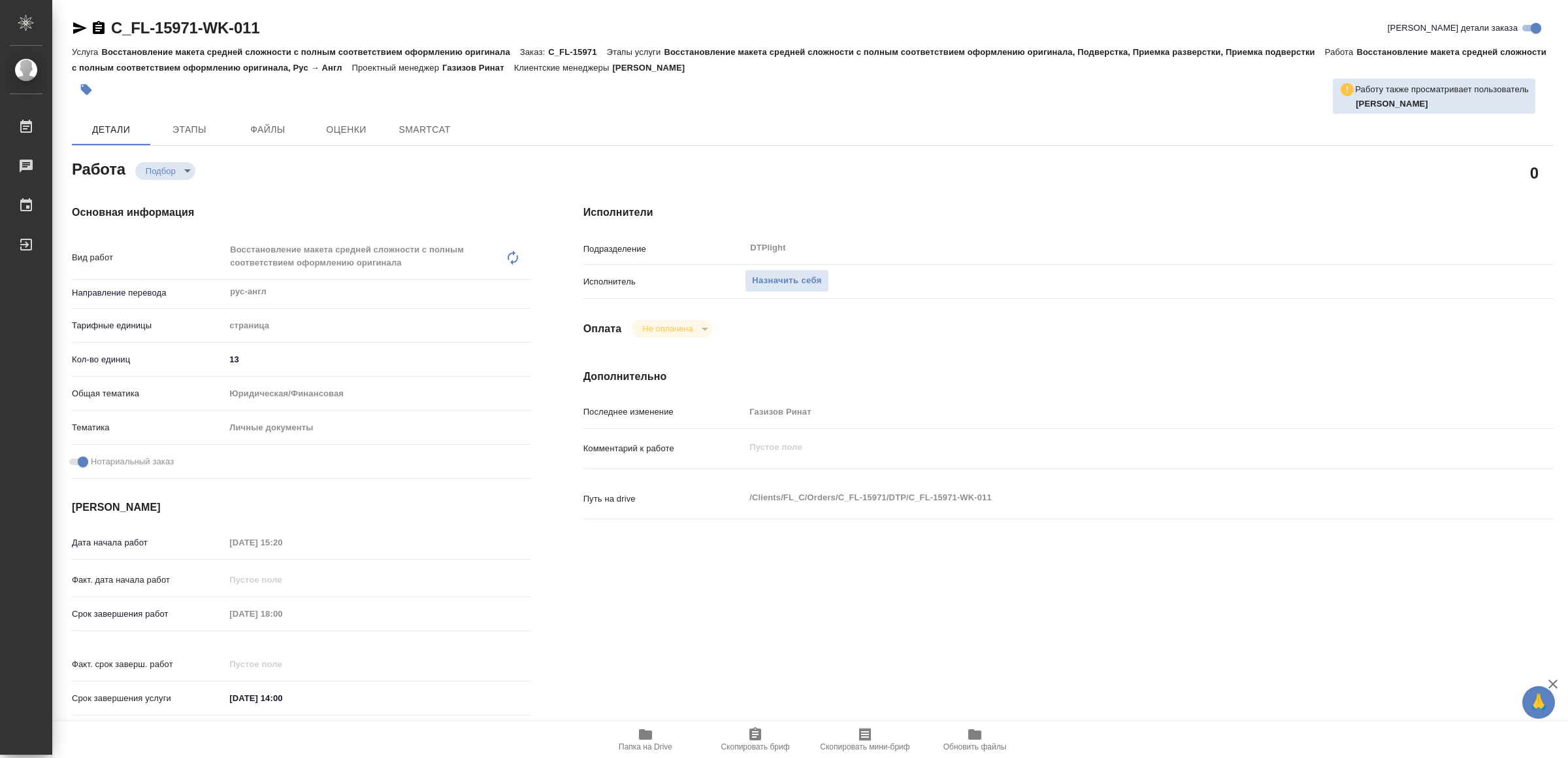
type textarea "x"
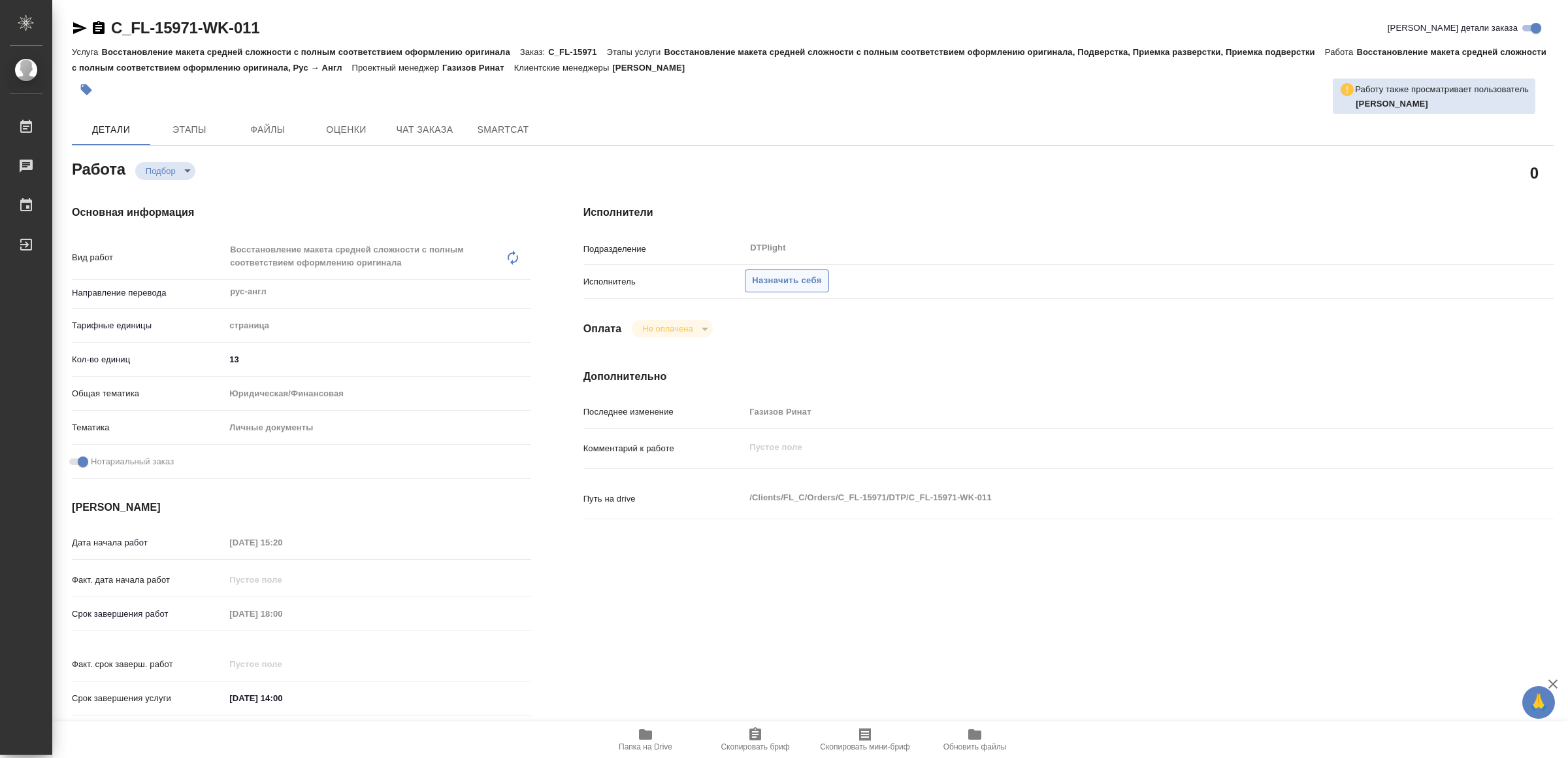
click at [804, 283] on span "Назначить себя" at bounding box center [786, 281] width 69 height 15
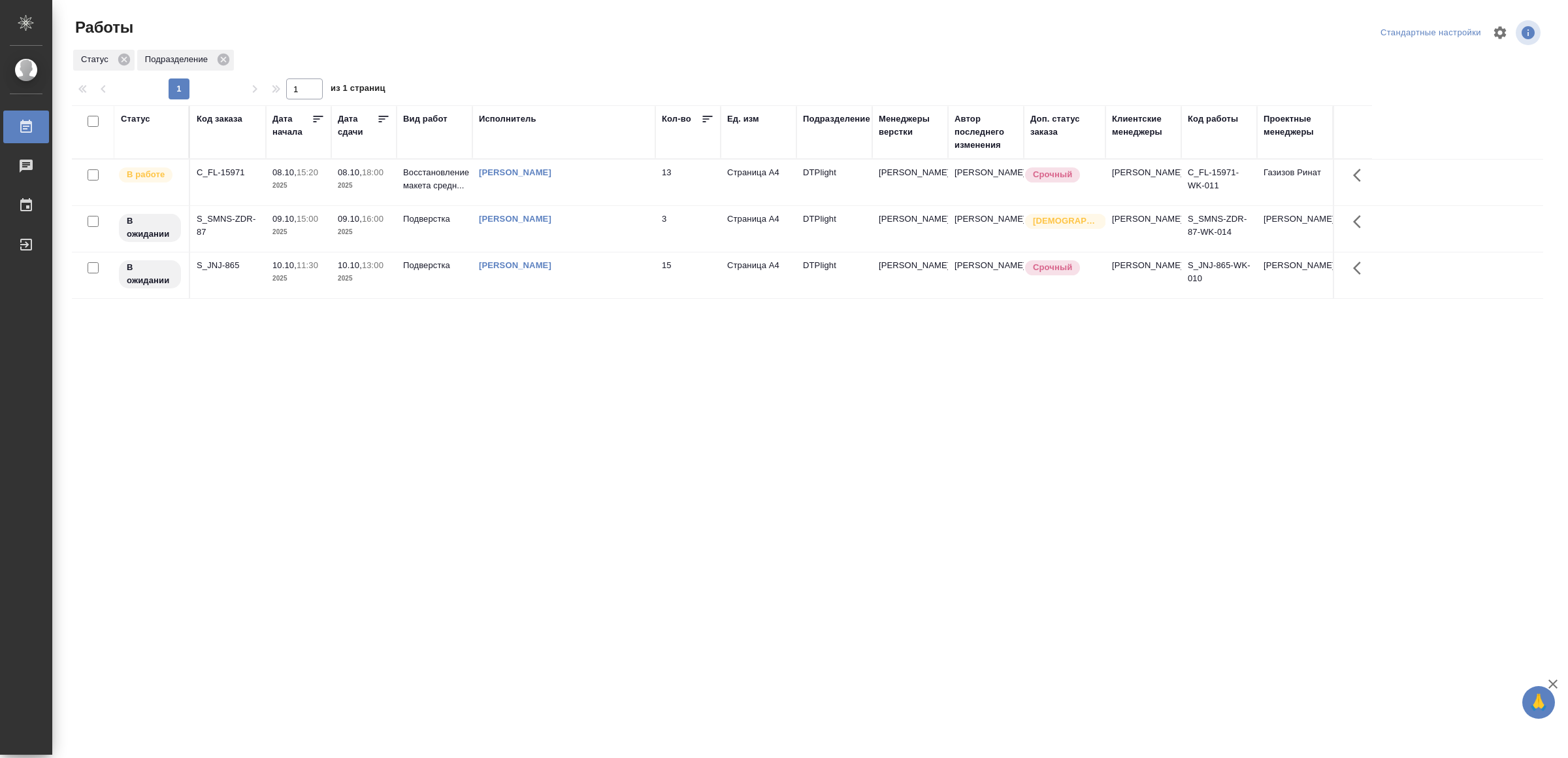
drag, startPoint x: 441, startPoint y: 392, endPoint x: 446, endPoint y: 375, distance: 17.7
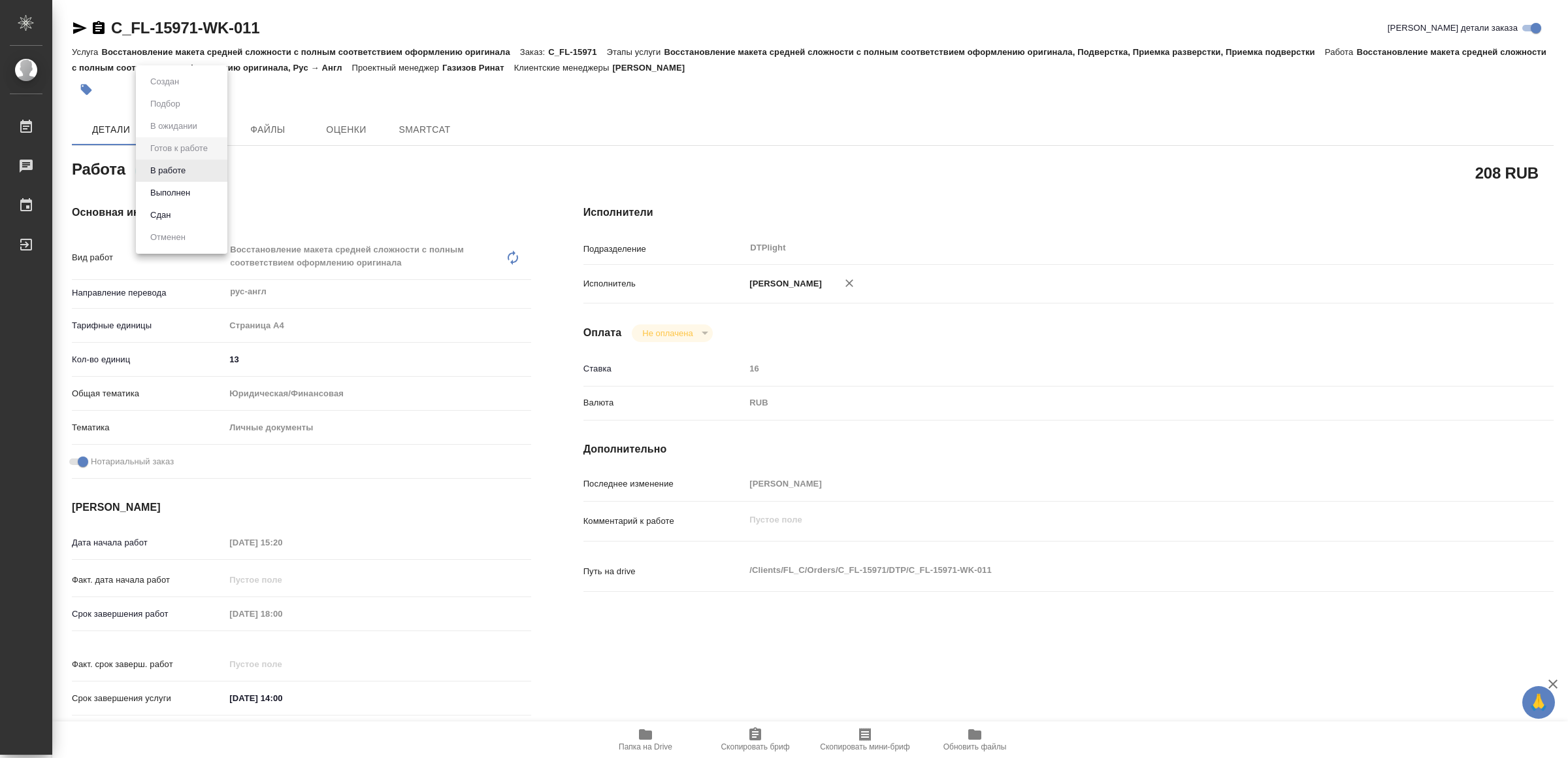
click at [183, 161] on body "🙏 .cls-1 fill:#fff; AWATERA Yamkovenko Vera Работы Чаты График Выйти C_FL-15971…" at bounding box center [784, 379] width 1568 height 758
click at [185, 161] on li "В работе" at bounding box center [181, 170] width 92 height 22
type textarea "x"
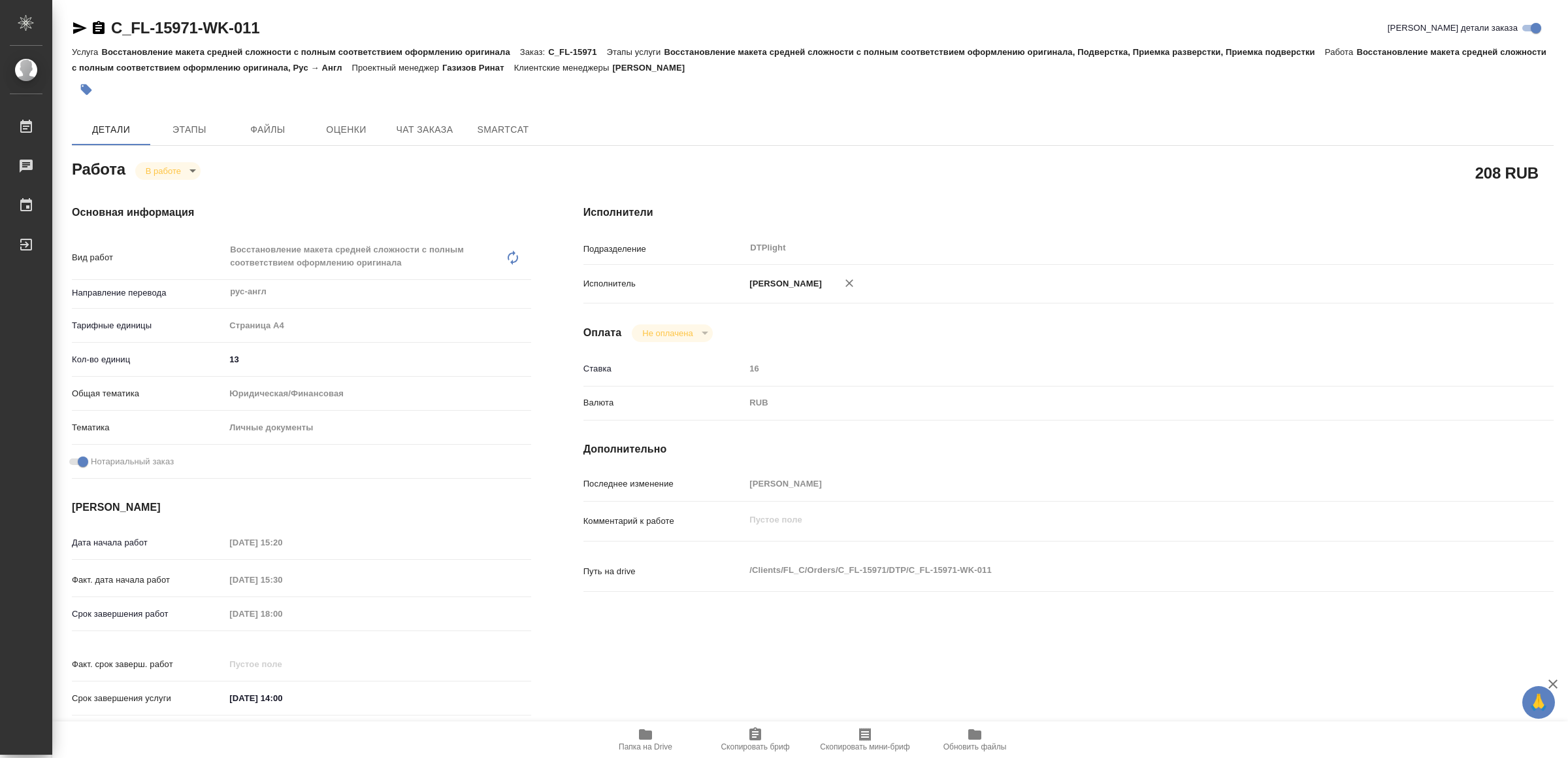
type textarea "x"
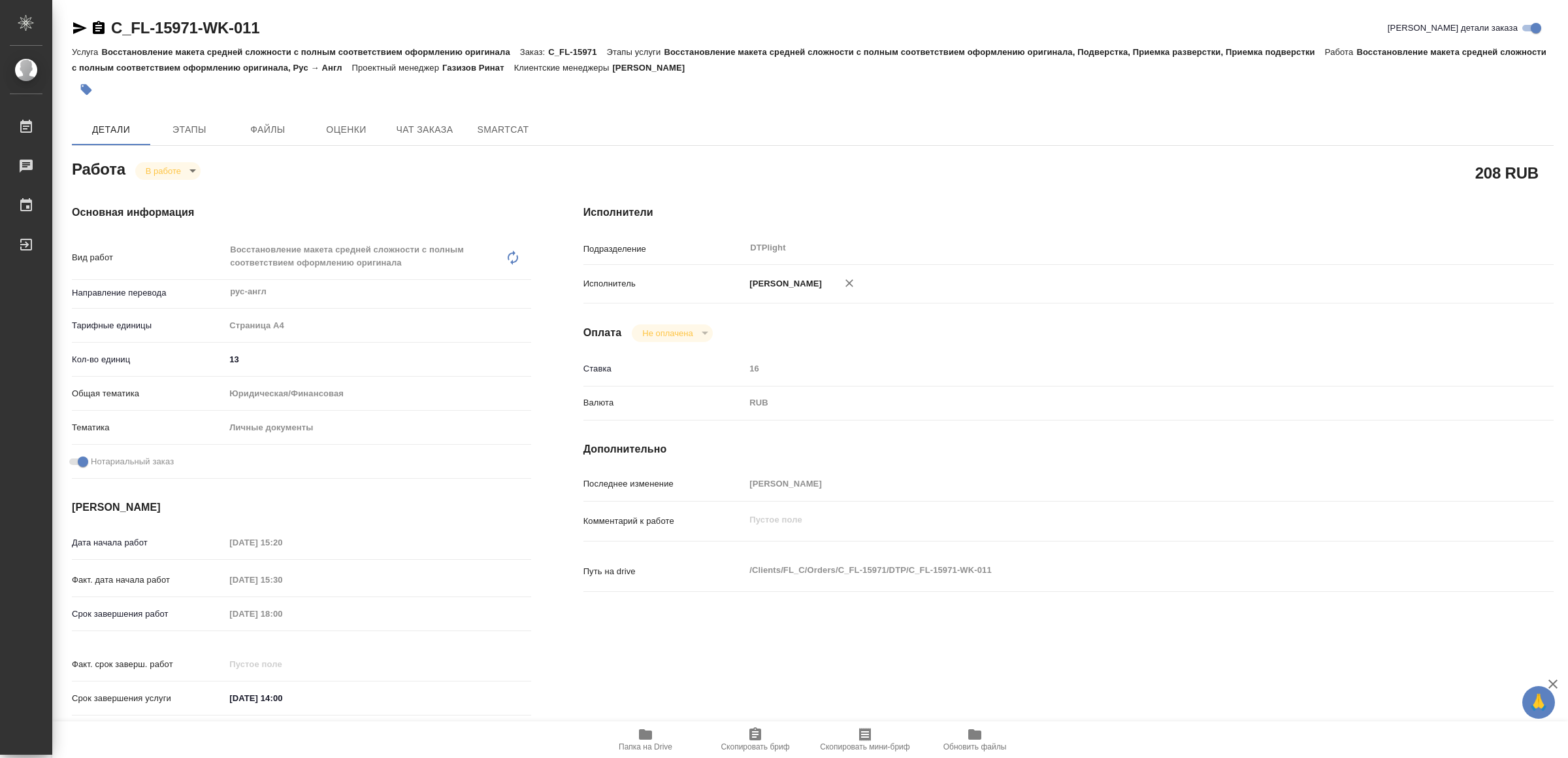
type textarea "x"
click at [73, 25] on icon "button" at bounding box center [80, 28] width 14 height 12
type textarea "x"
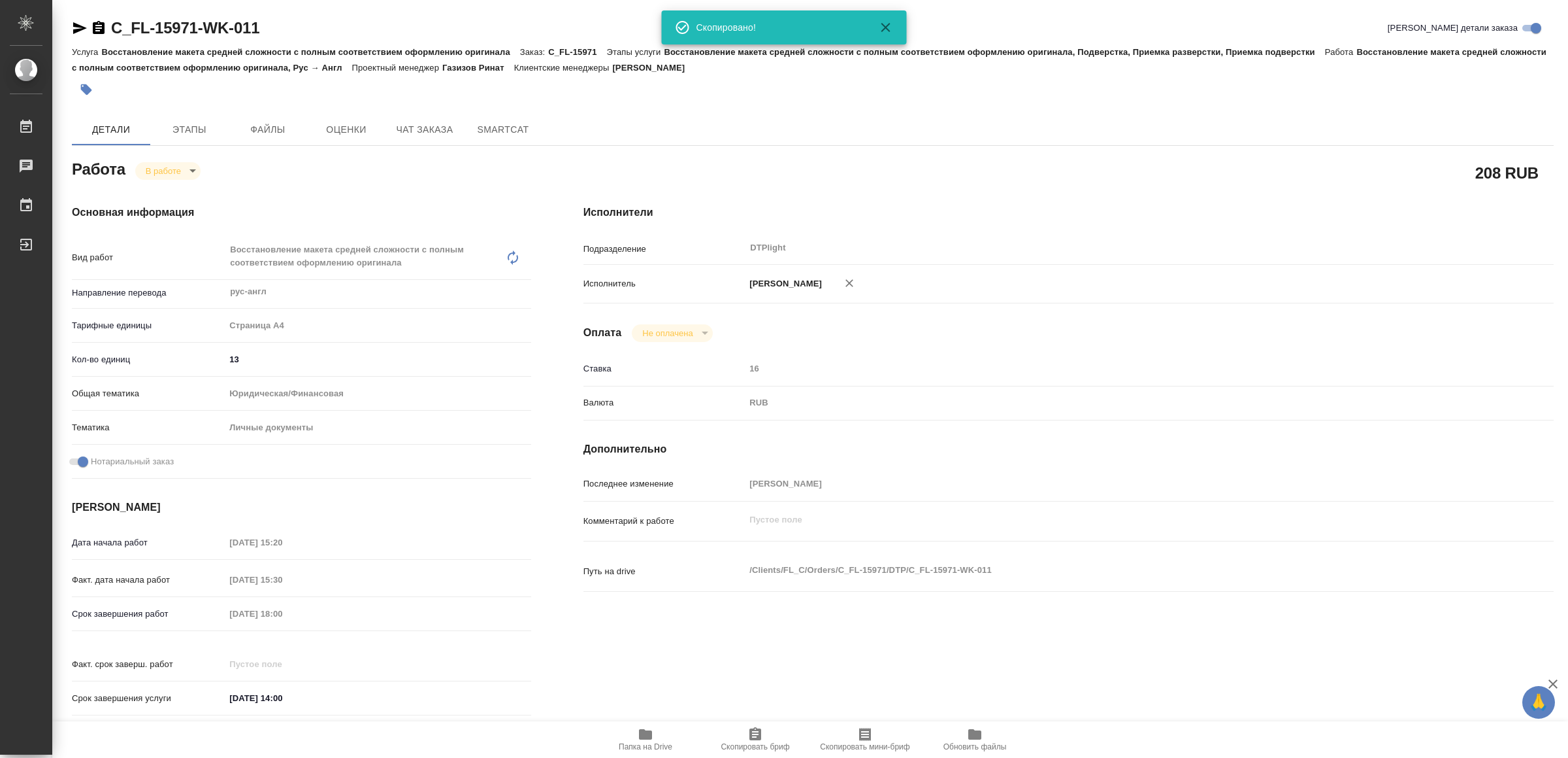
type textarea "x"
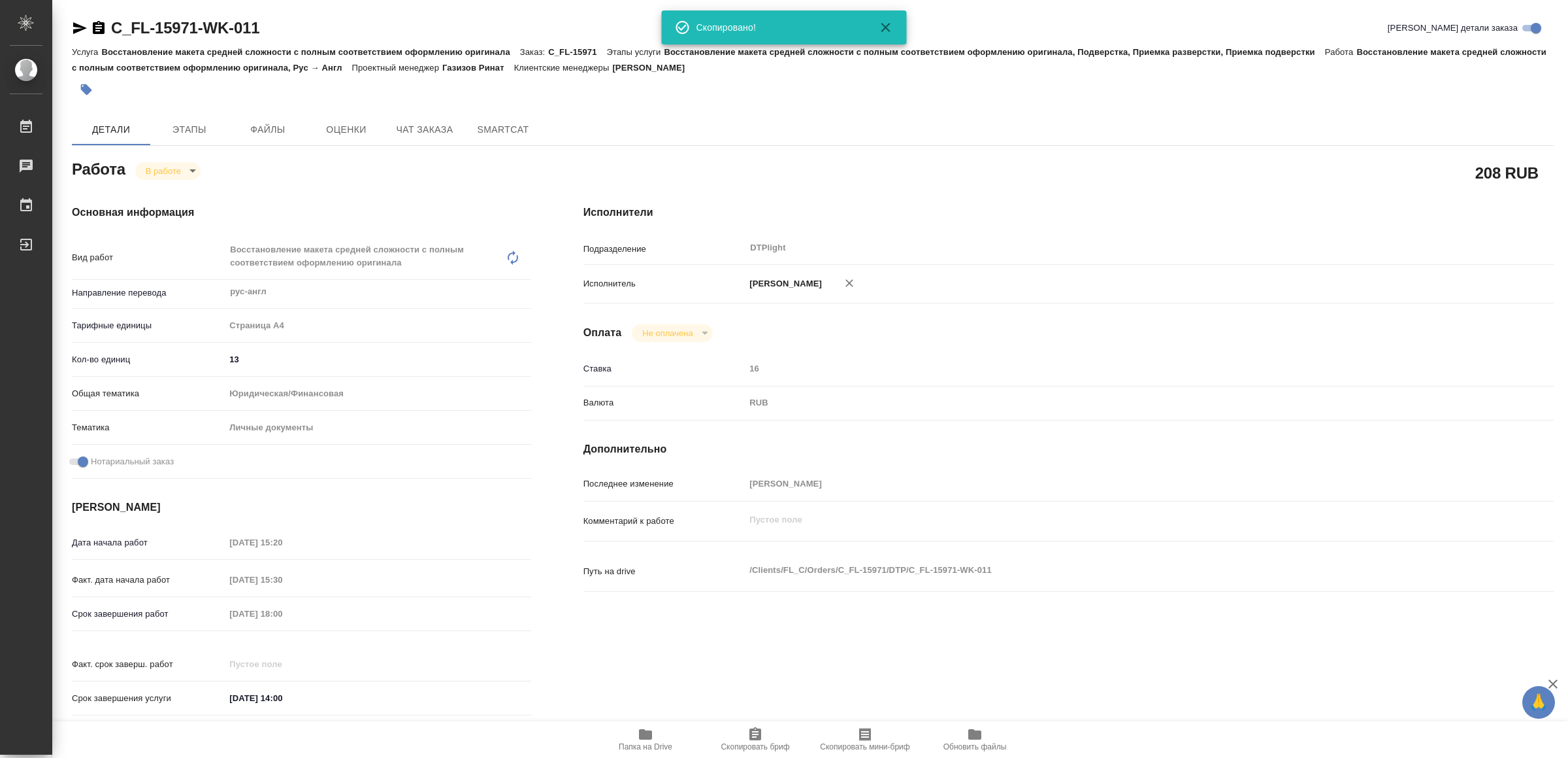
type textarea "x"
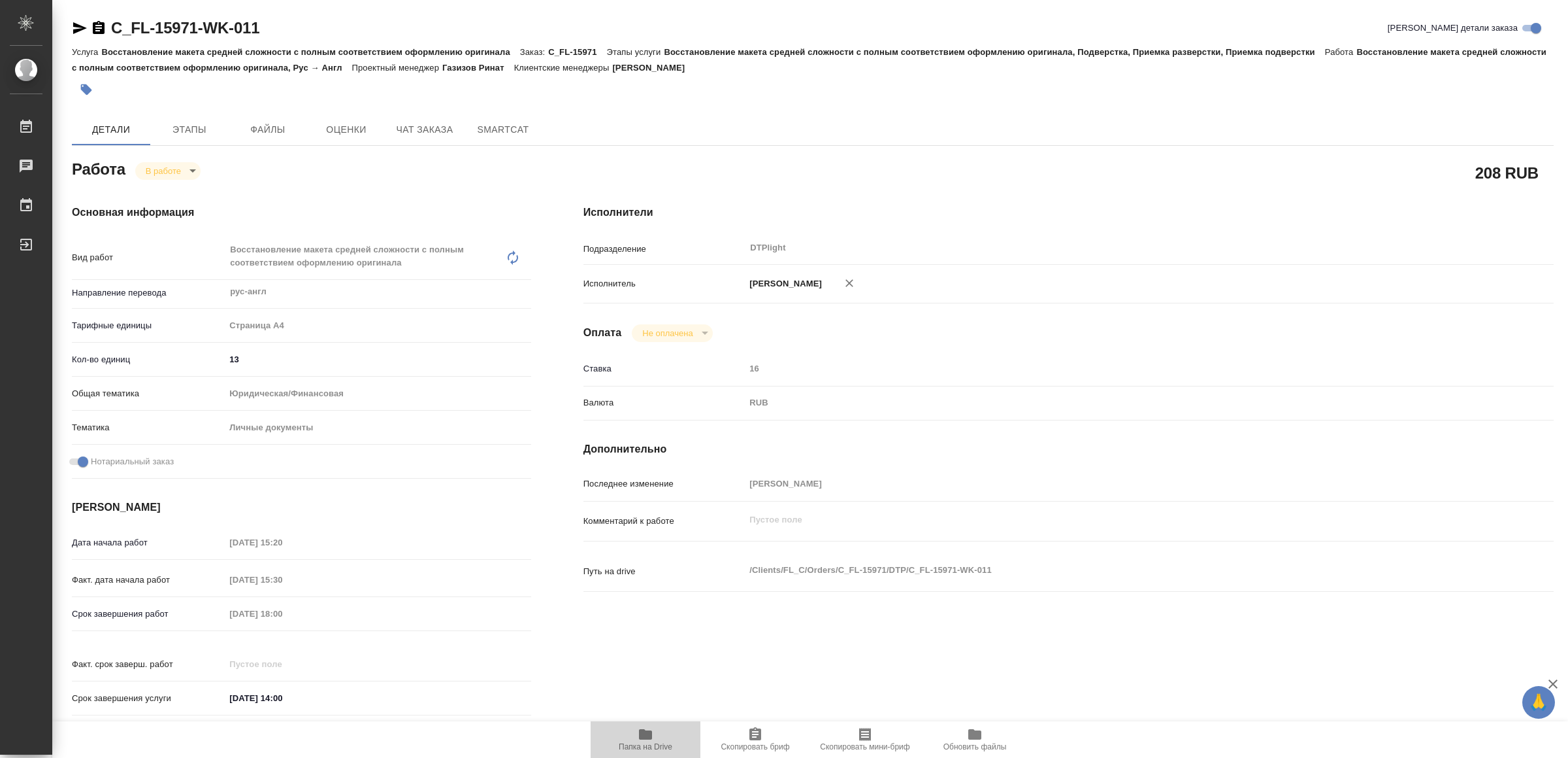
click at [650, 737] on icon "button" at bounding box center [646, 735] width 13 height 11
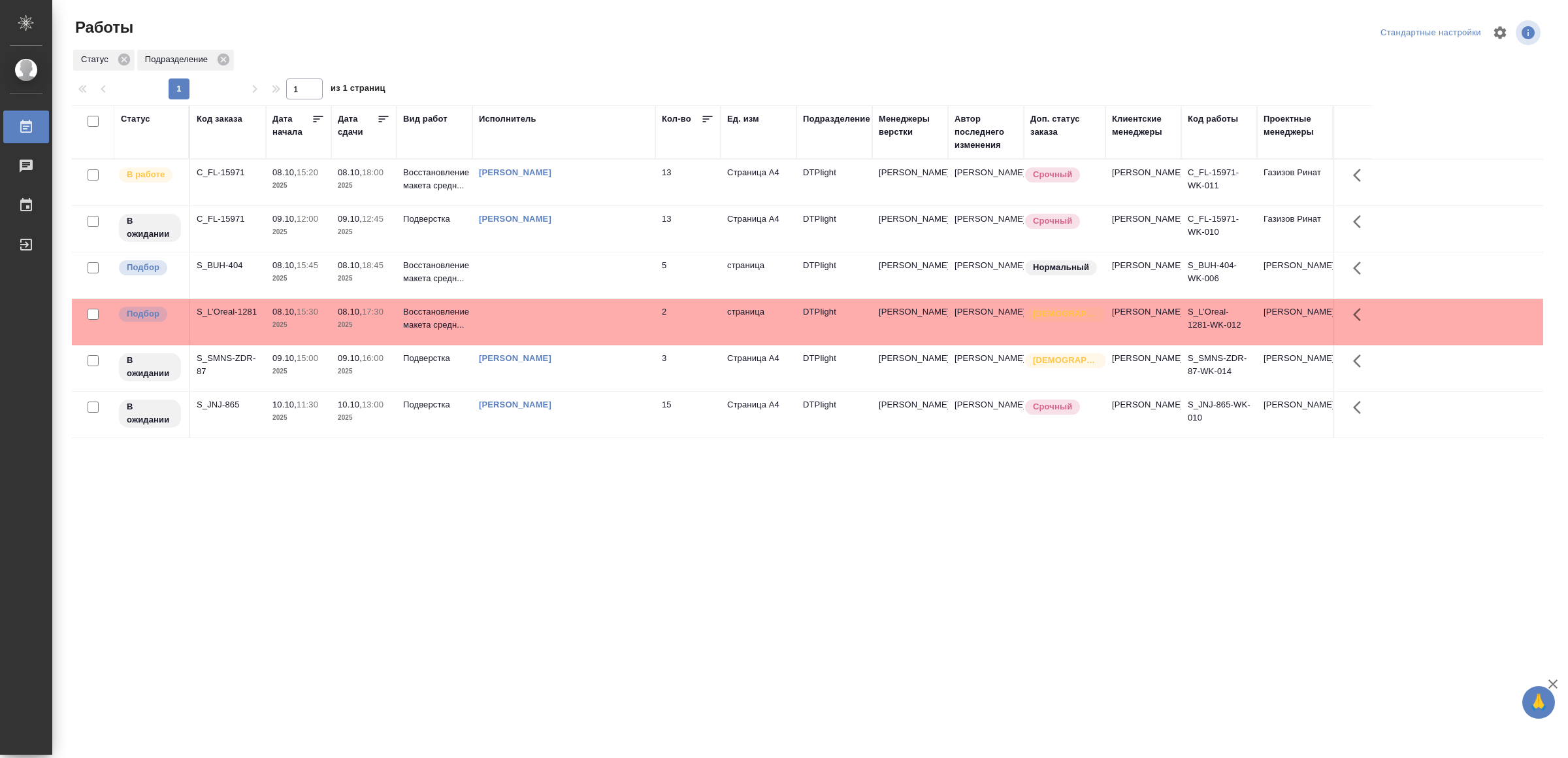
drag, startPoint x: 443, startPoint y: 555, endPoint x: 433, endPoint y: 587, distance: 33.5
click at [436, 589] on div ".cls-1 fill:#fff; AWATERA Yamkovenko Vera Работы 0 Чаты График Выйти Работы Ста…" at bounding box center [784, 379] width 1568 height 758
click at [526, 338] on td at bounding box center [563, 321] width 183 height 46
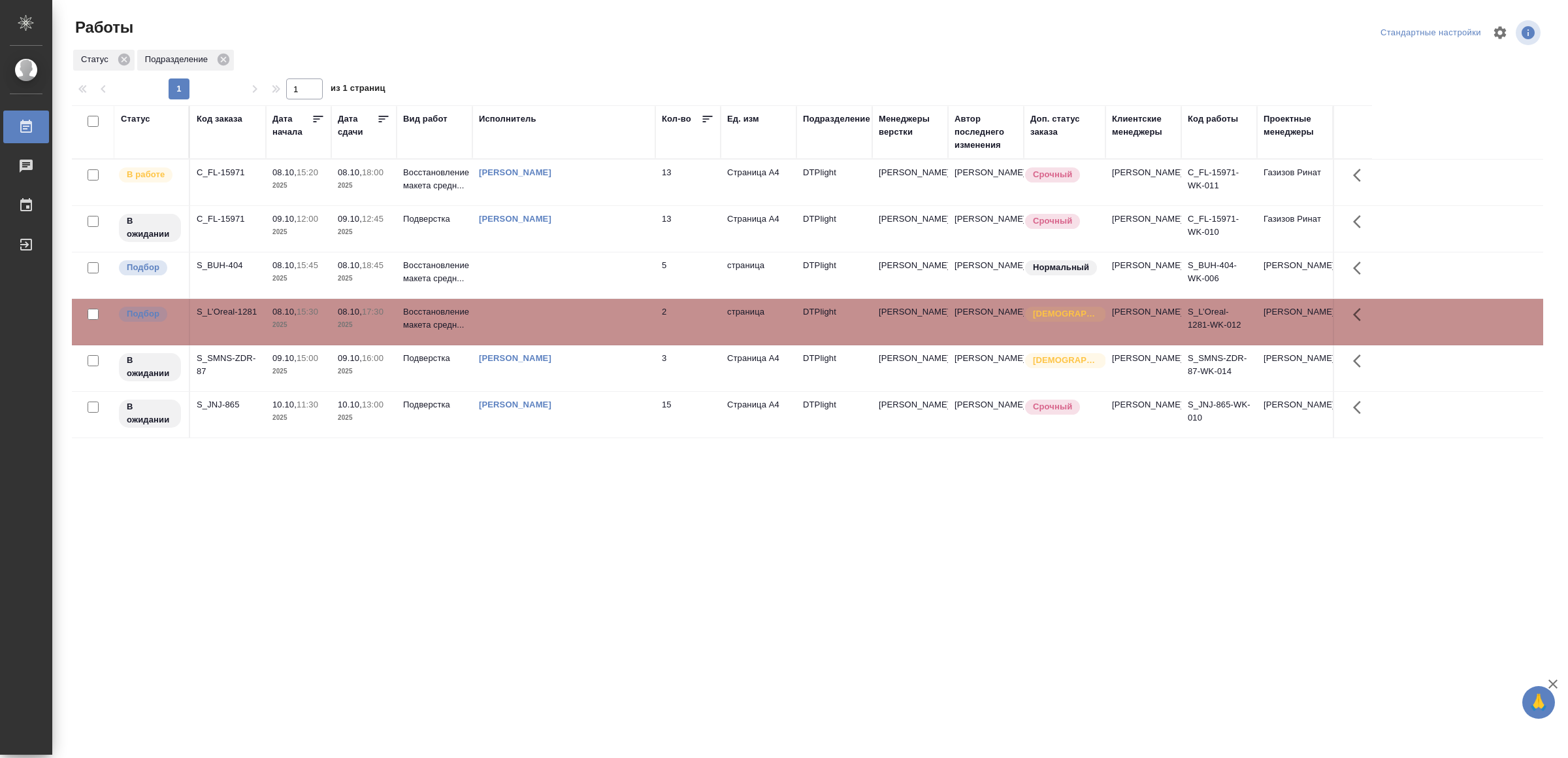
click at [526, 338] on td at bounding box center [563, 321] width 183 height 46
click at [612, 279] on td at bounding box center [563, 275] width 183 height 46
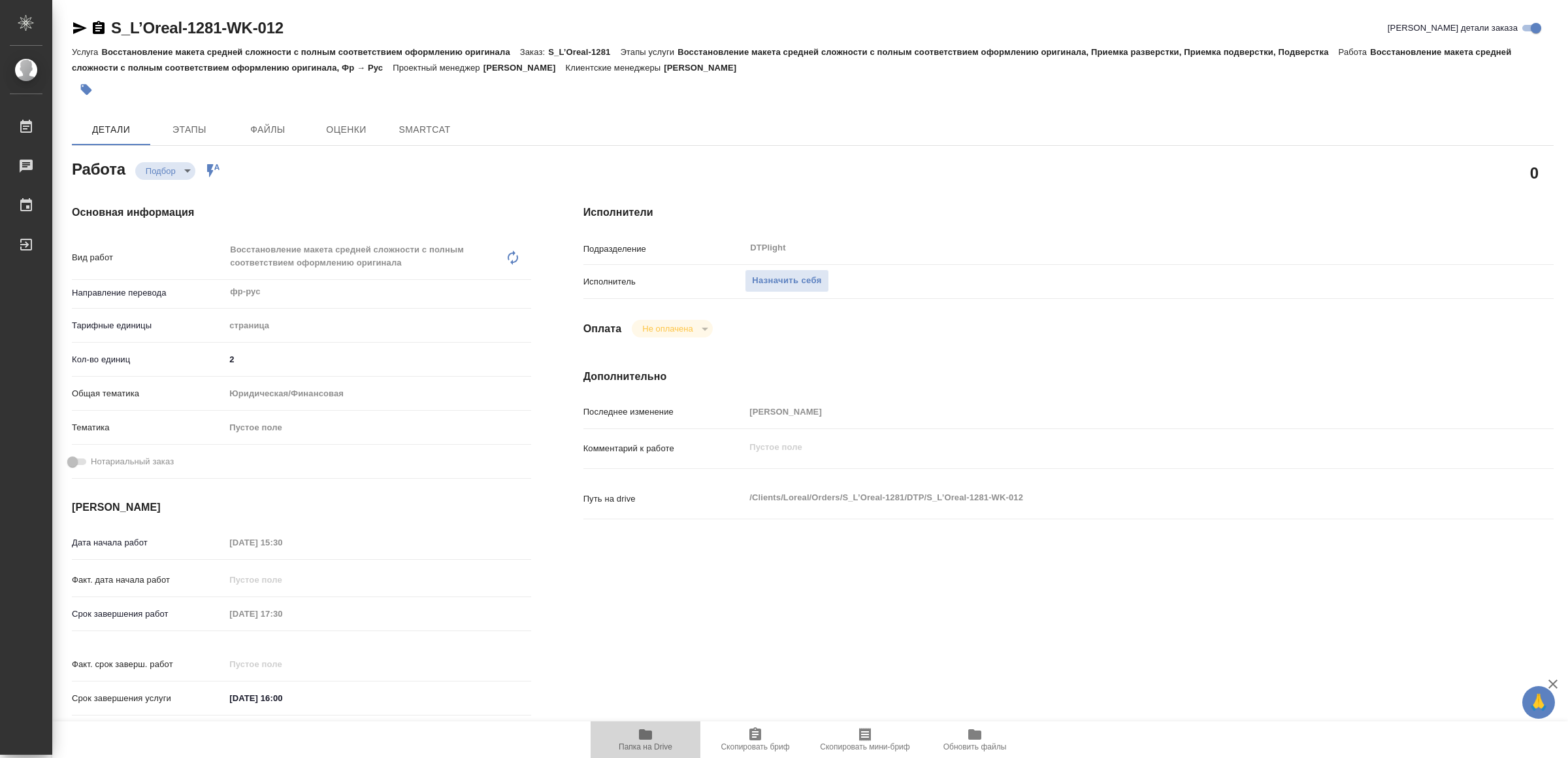
click at [638, 734] on icon "button" at bounding box center [645, 734] width 15 height 15
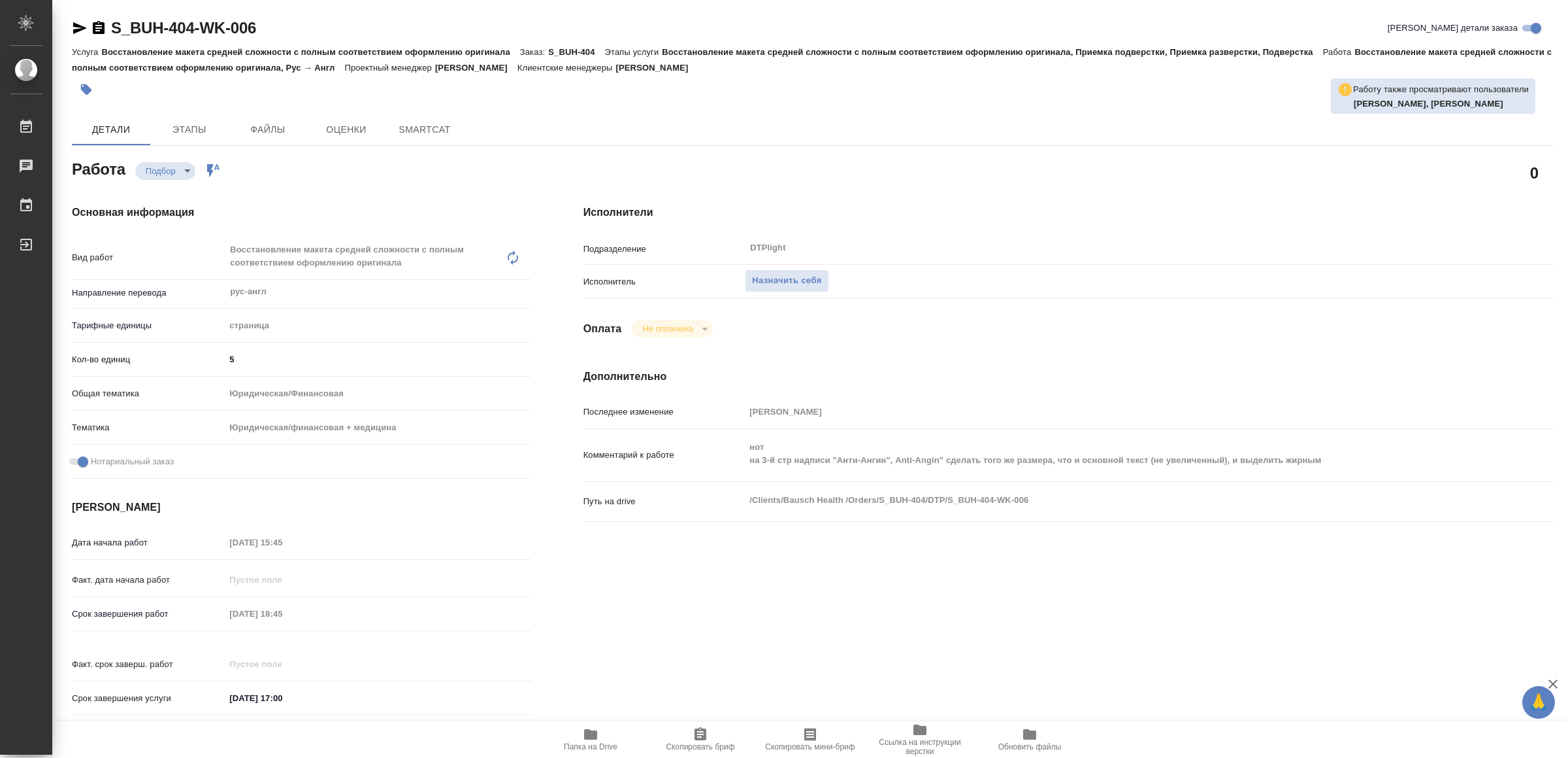
click at [600, 731] on span "Папка на Drive" at bounding box center [590, 739] width 94 height 25
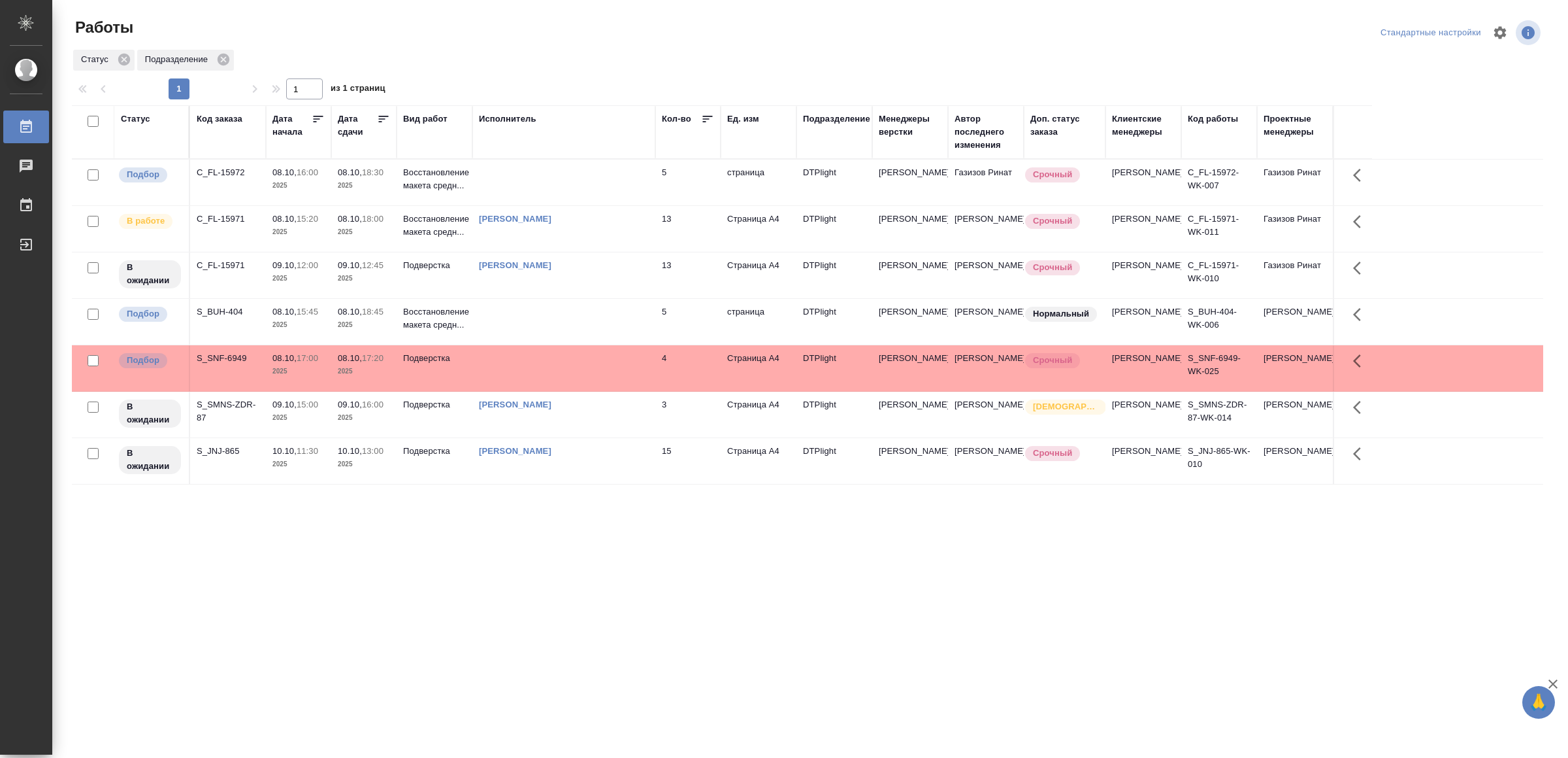
drag, startPoint x: 459, startPoint y: 565, endPoint x: 462, endPoint y: 558, distance: 7.6
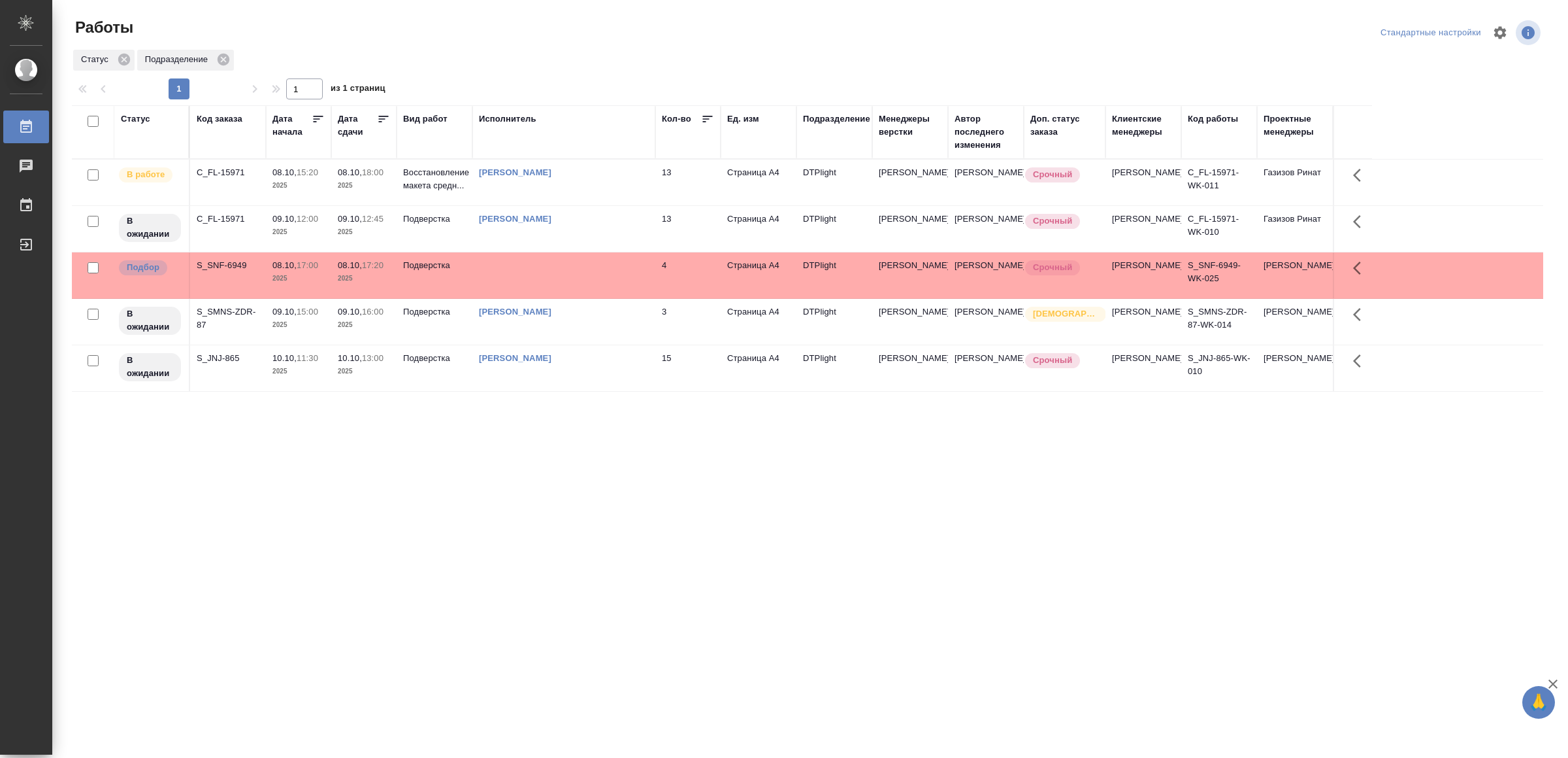
drag, startPoint x: 518, startPoint y: 674, endPoint x: 342, endPoint y: 516, distance: 236.5
click at [342, 516] on div "Статус Код заказа Дата начала Дата сдачи Вид работ Исполнитель Кол-во Ед. изм П…" at bounding box center [807, 340] width 1472 height 471
drag, startPoint x: 351, startPoint y: 522, endPoint x: 359, endPoint y: 518, distance: 8.9
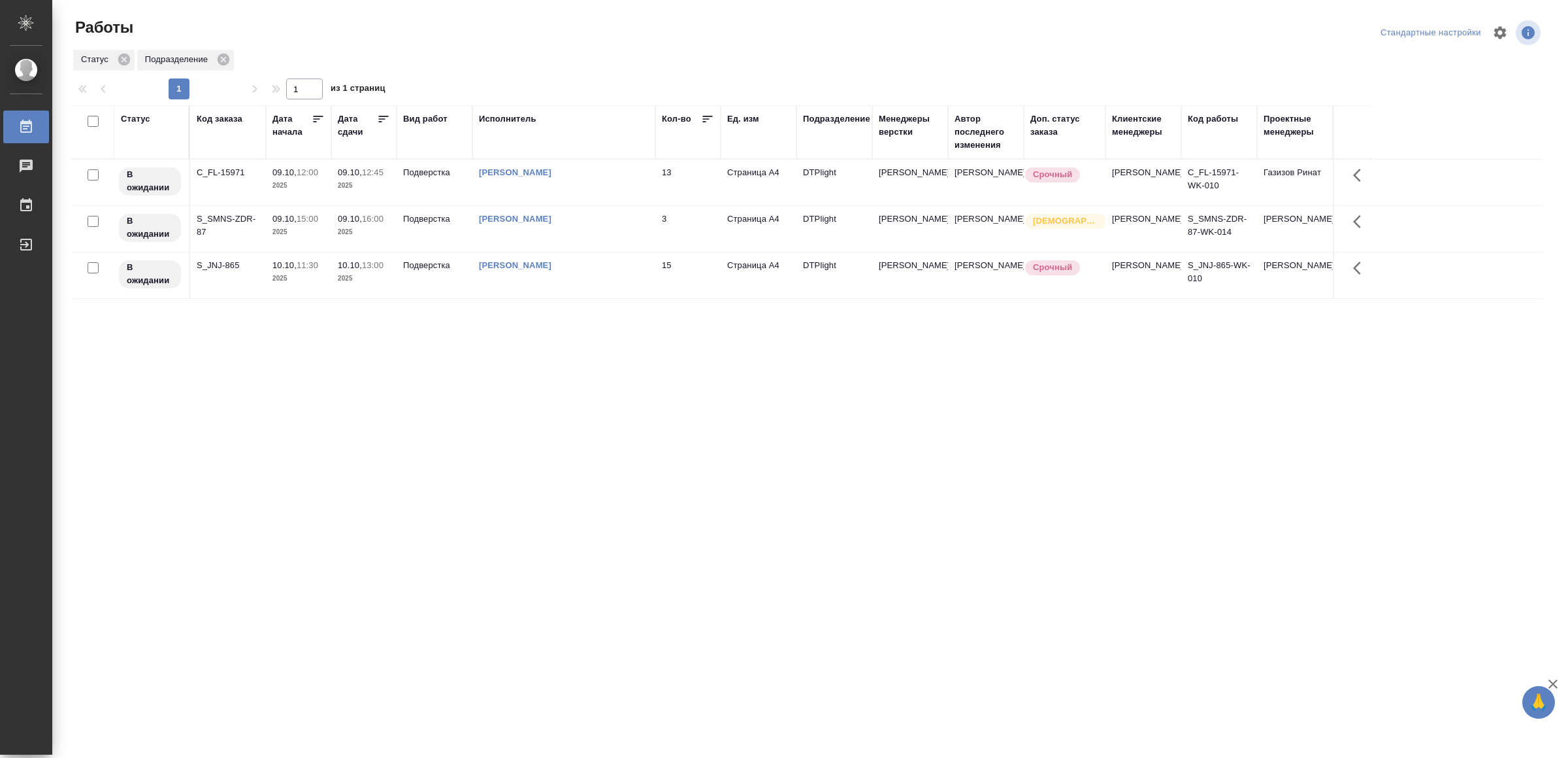
drag, startPoint x: 361, startPoint y: 455, endPoint x: 369, endPoint y: 457, distance: 8.2
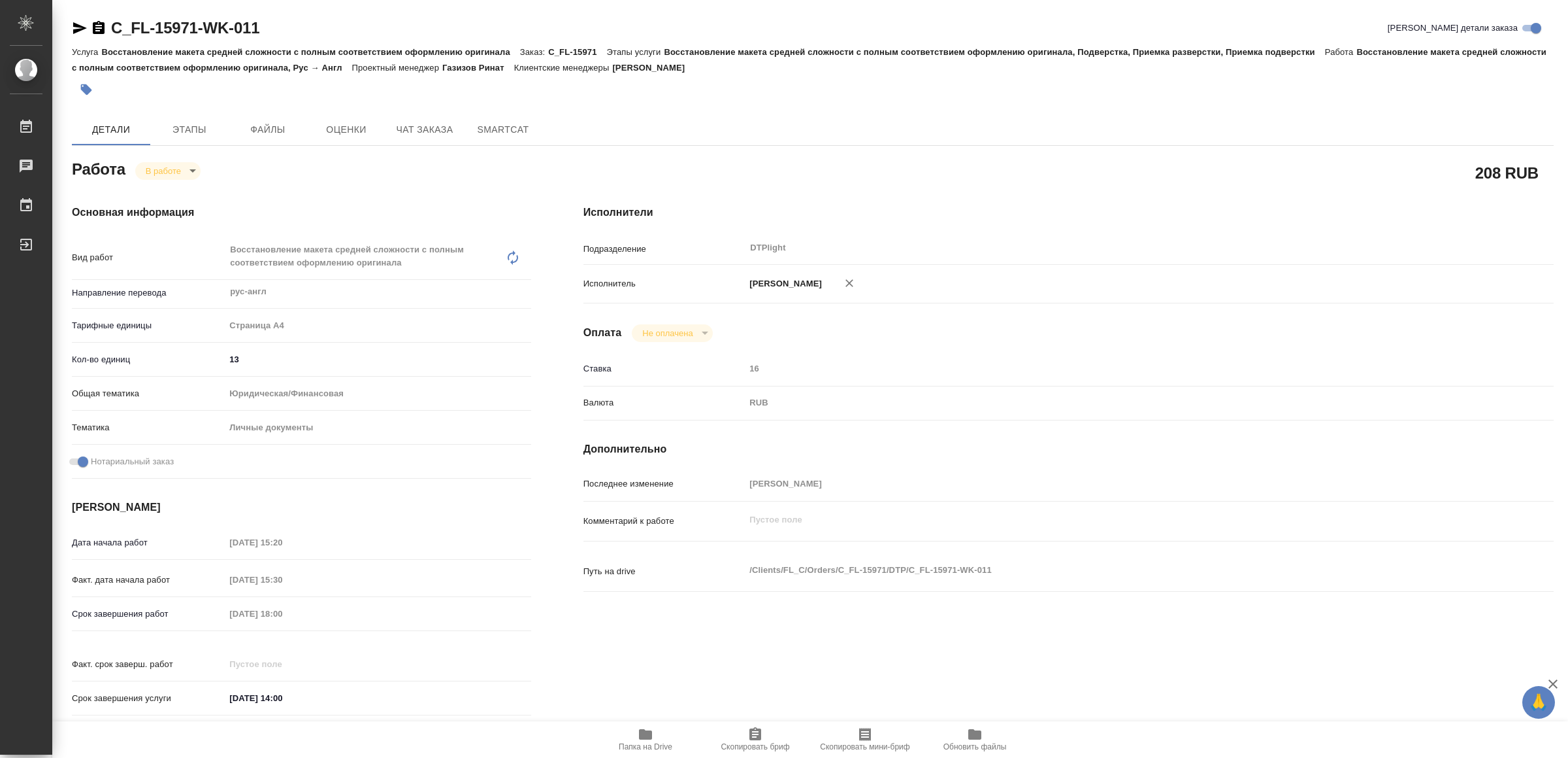
click at [77, 25] on icon "button" at bounding box center [80, 28] width 14 height 12
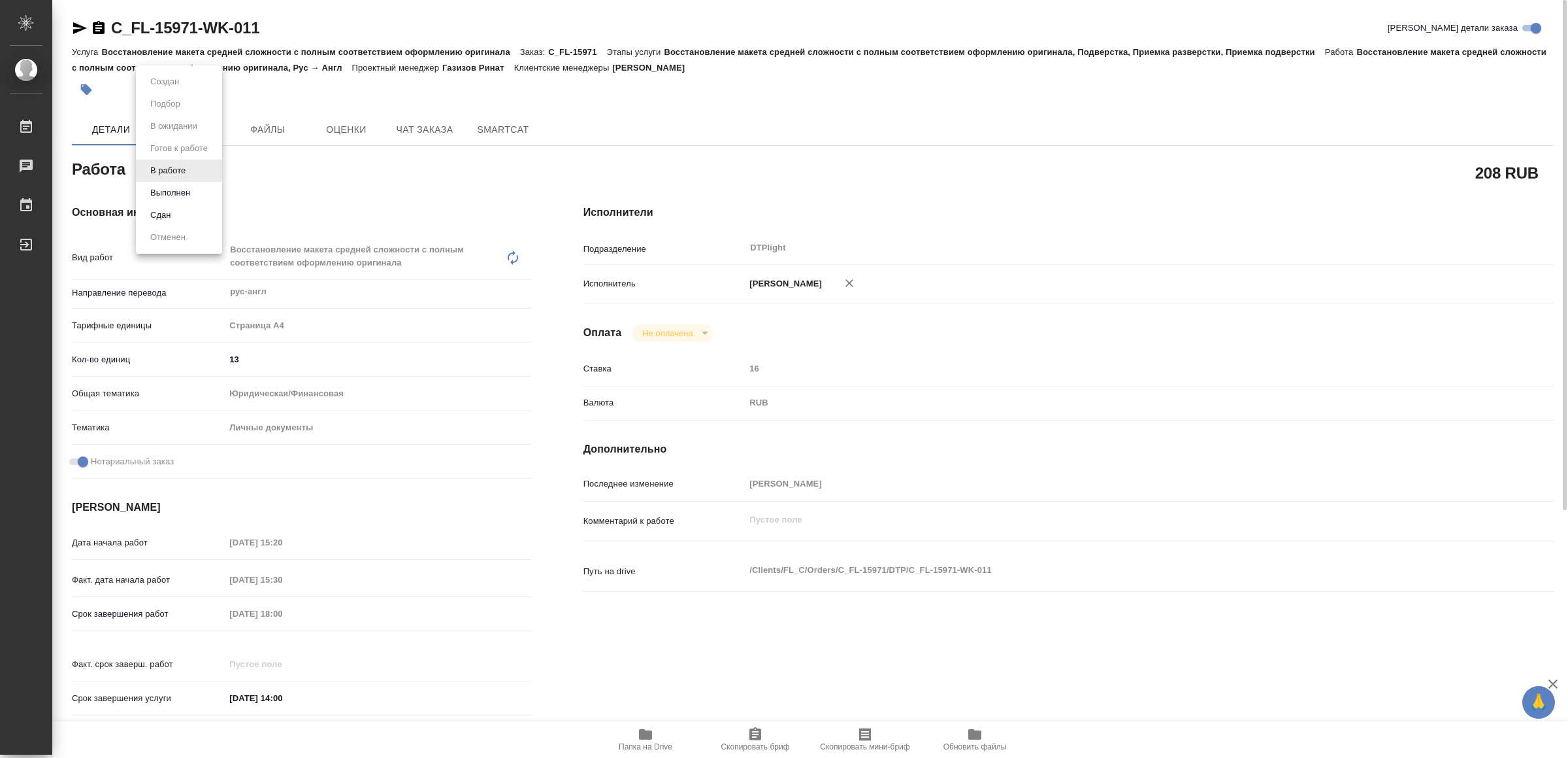
drag, startPoint x: 150, startPoint y: 163, endPoint x: 184, endPoint y: 167, distance: 34.2
click at [152, 165] on body "🙏 .cls-1 fill:#fff; AWATERA Yamkovenko Vera Работы 0 Чаты График Выйти C_FL-159…" at bounding box center [784, 379] width 1568 height 758
click at [189, 189] on button "Выполнен" at bounding box center [170, 192] width 48 height 14
type textarea "x"
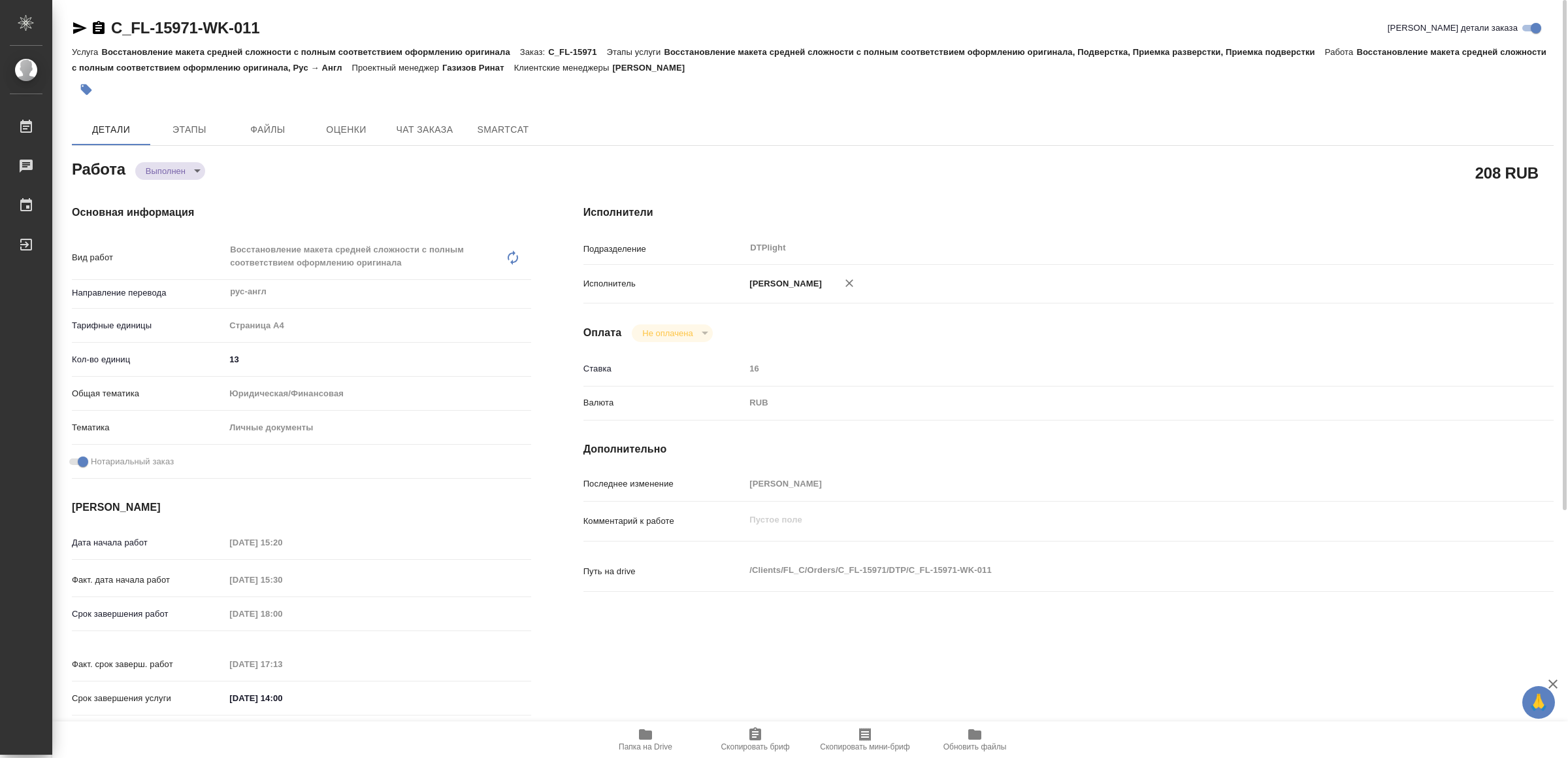
type textarea "x"
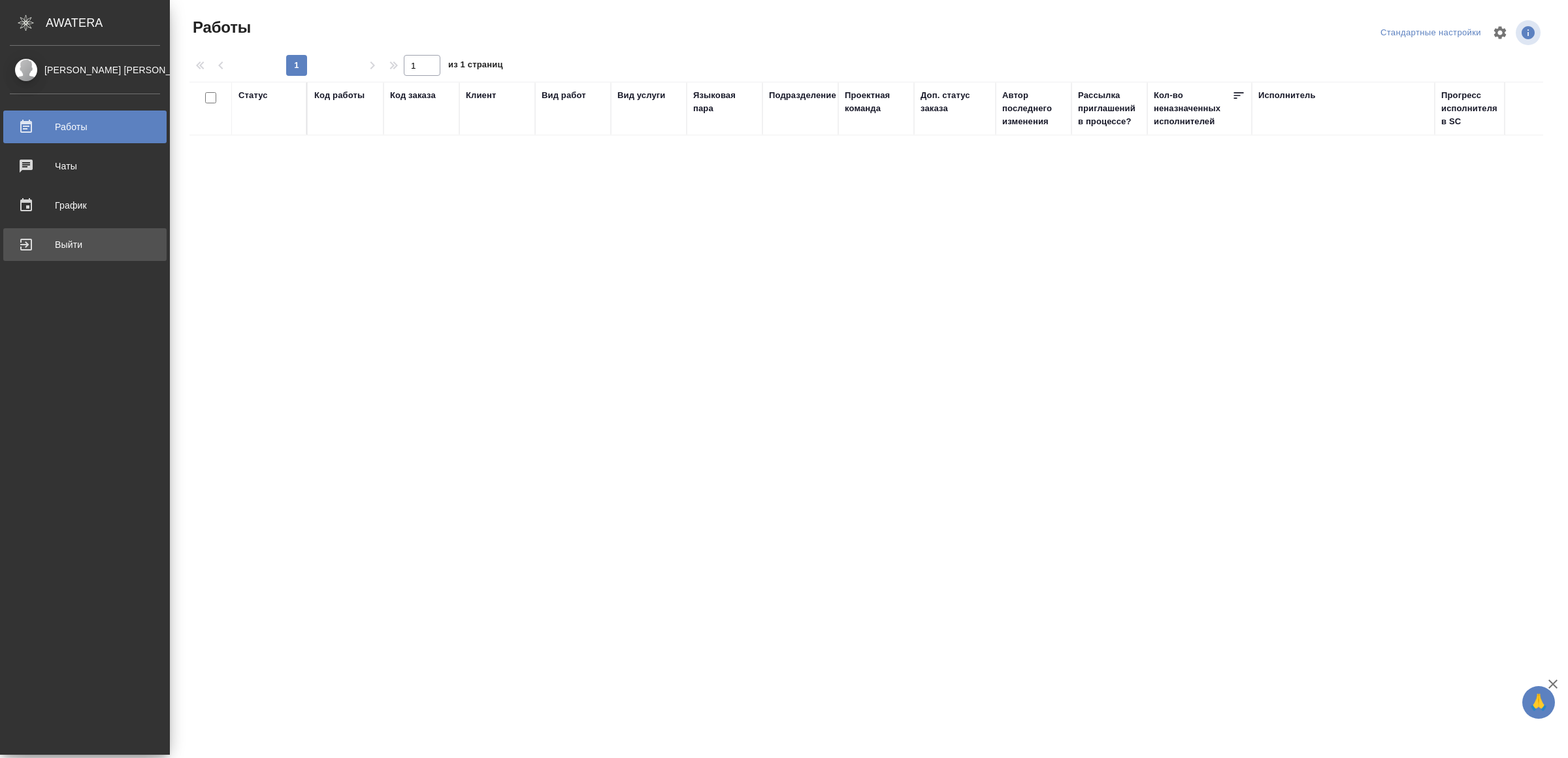
click at [69, 250] on div "Выйти" at bounding box center [85, 244] width 151 height 19
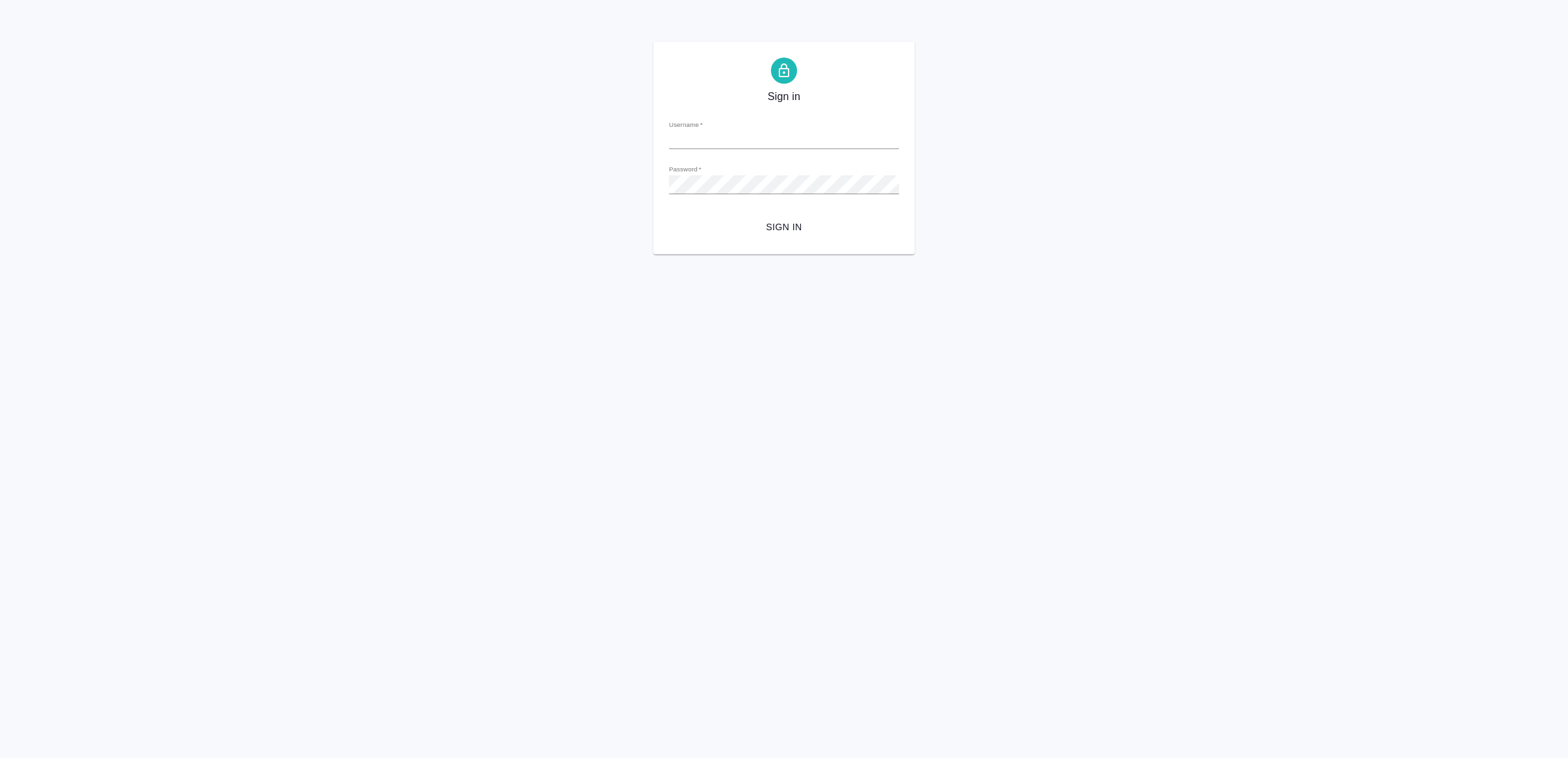
type input "[EMAIL_ADDRESS][DOMAIN_NAME]"
click at [792, 228] on span "Sign in" at bounding box center [784, 227] width 209 height 16
